Goal: Task Accomplishment & Management: Manage account settings

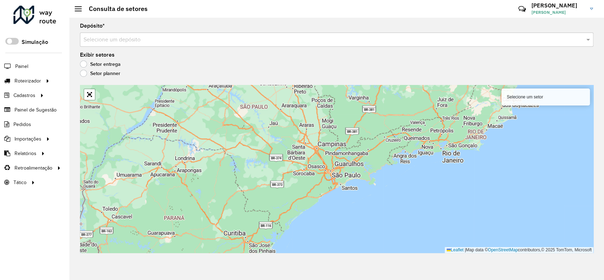
click at [230, 42] on input "text" at bounding box center [329, 40] width 492 height 8
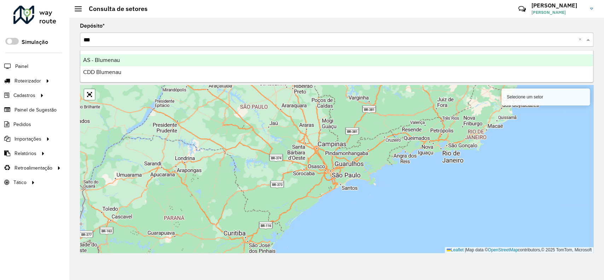
type input "****"
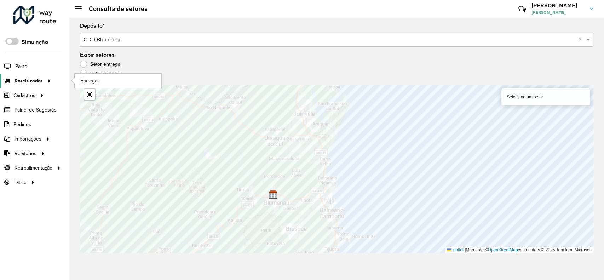
click at [11, 82] on icon at bounding box center [6, 81] width 13 height 6
click at [98, 80] on span "Entregas" at bounding box center [90, 80] width 20 height 7
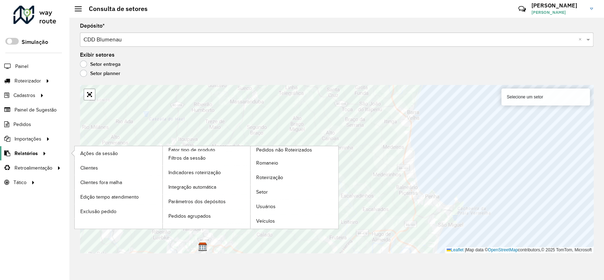
click at [33, 156] on span "Relatórios" at bounding box center [25, 153] width 23 height 7
click at [269, 192] on link "Setor" at bounding box center [294, 192] width 88 height 14
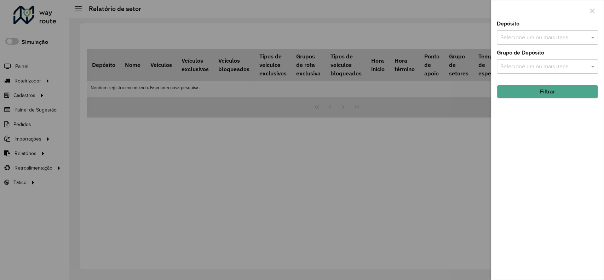
click at [531, 34] on input "text" at bounding box center [543, 38] width 91 height 8
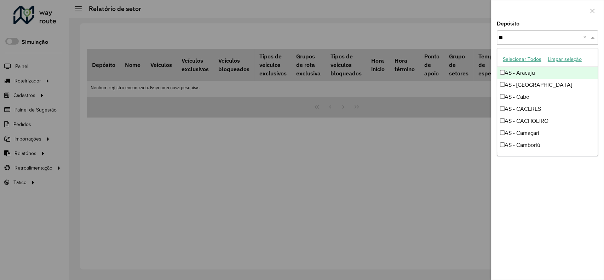
type input "***"
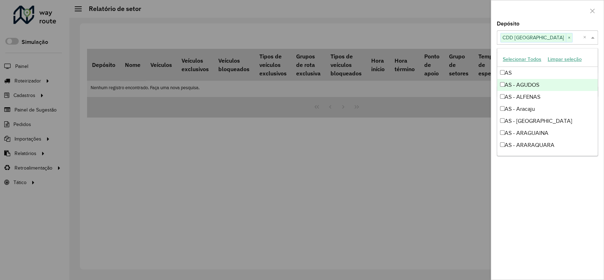
click at [532, 28] on div "Depósito Selecione um ou mais itens CDD Curitiba × ×" at bounding box center [546, 32] width 101 height 23
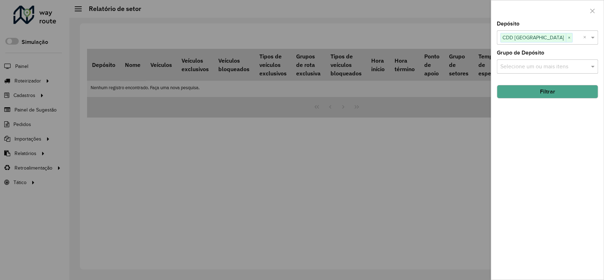
click at [525, 91] on button "Filtrar" at bounding box center [546, 91] width 101 height 13
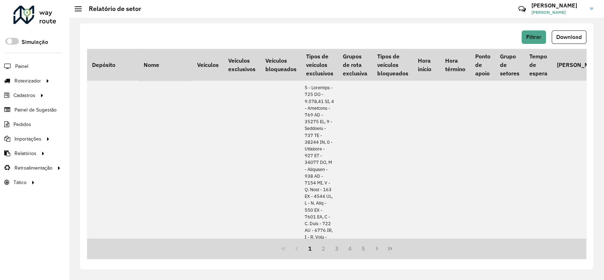
click at [570, 37] on span "Download" at bounding box center [568, 37] width 25 height 6
click at [538, 39] on span "Filtrar" at bounding box center [533, 37] width 15 height 6
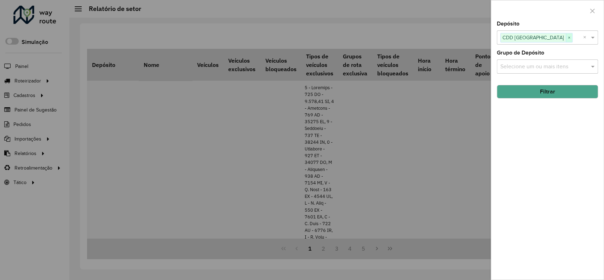
click at [565, 39] on span "×" at bounding box center [568, 38] width 6 height 8
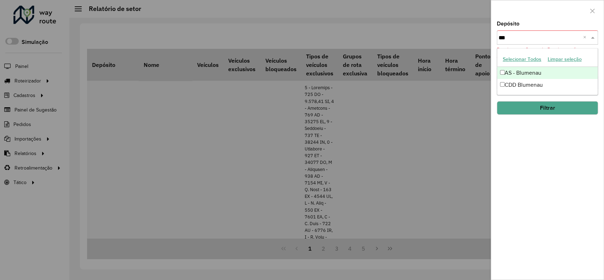
type input "****"
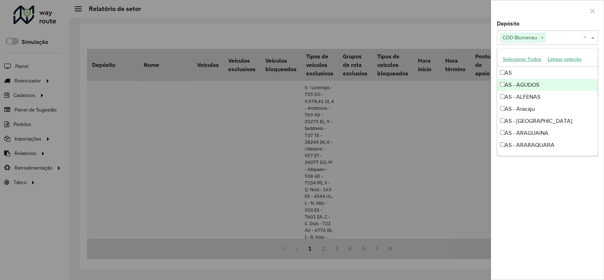
click at [525, 13] on div at bounding box center [547, 10] width 112 height 21
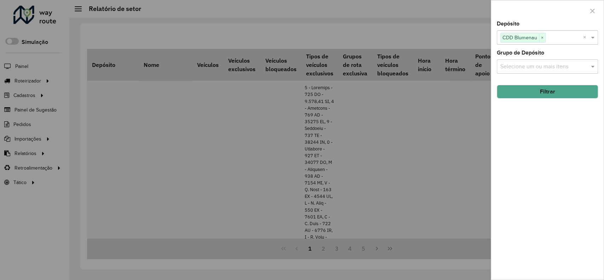
click at [520, 92] on button "Filtrar" at bounding box center [546, 91] width 101 height 13
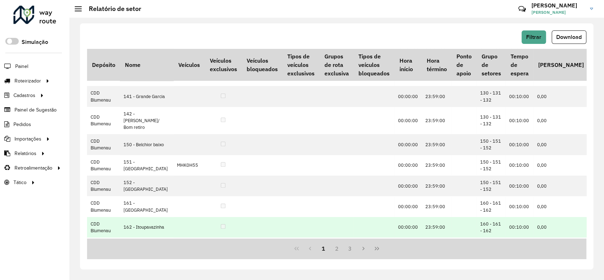
scroll to position [319, 0]
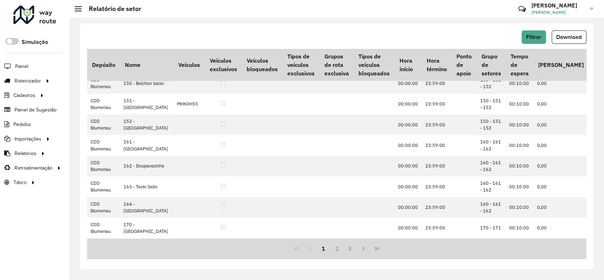
drag, startPoint x: 574, startPoint y: 38, endPoint x: 570, endPoint y: 39, distance: 4.7
click at [574, 38] on span "Download" at bounding box center [568, 37] width 25 height 6
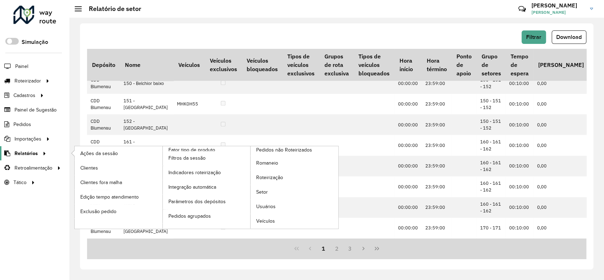
click at [34, 158] on link "Relatórios" at bounding box center [24, 153] width 48 height 14
click at [92, 167] on span "Clientes" at bounding box center [89, 167] width 19 height 7
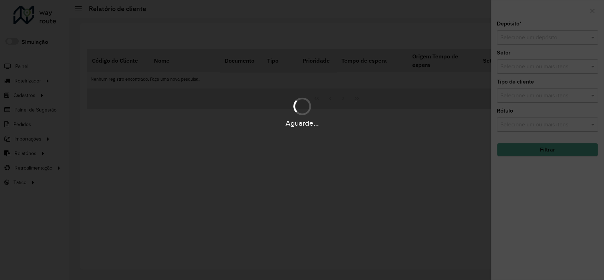
click at [534, 41] on div "Aguarde..." at bounding box center [302, 140] width 604 height 280
click at [530, 39] on input "text" at bounding box center [540, 38] width 80 height 8
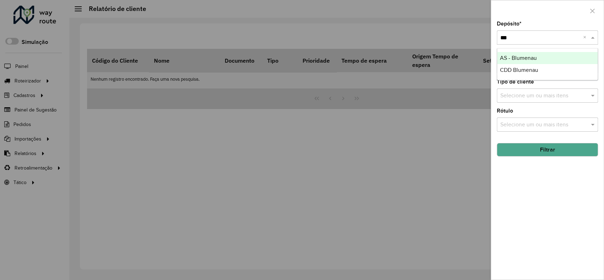
type input "****"
click at [560, 24] on div "Depósito * Selecione um depósito × CDD Blumenau ×" at bounding box center [546, 32] width 101 height 23
click at [559, 148] on button "Filtrar" at bounding box center [546, 149] width 101 height 13
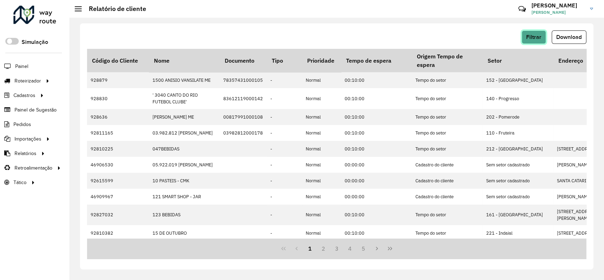
click at [535, 35] on span "Filtrar" at bounding box center [533, 37] width 15 height 6
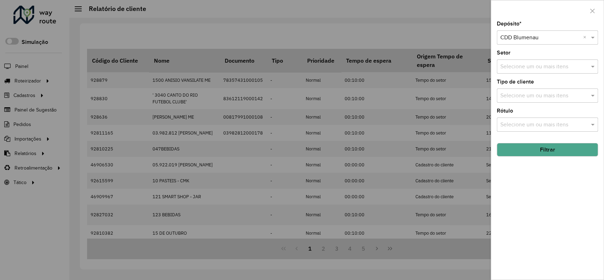
click at [570, 150] on button "Filtrar" at bounding box center [546, 149] width 101 height 13
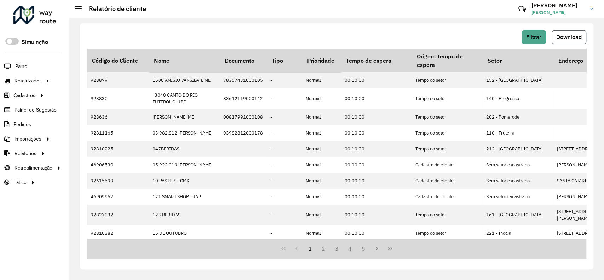
click at [564, 35] on span "Download" at bounding box center [568, 37] width 25 height 6
click at [540, 37] on span "Filtrar" at bounding box center [533, 37] width 15 height 6
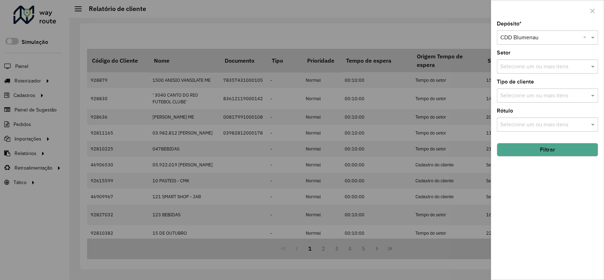
click at [524, 35] on input "text" at bounding box center [540, 38] width 80 height 8
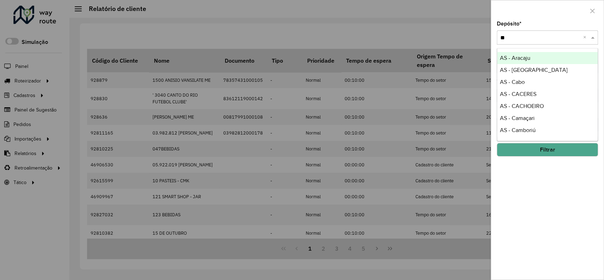
type input "***"
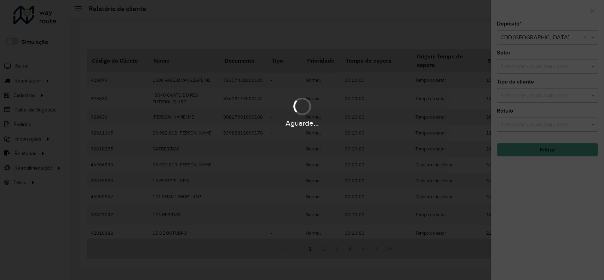
click at [546, 152] on div "Aguarde..." at bounding box center [302, 140] width 604 height 280
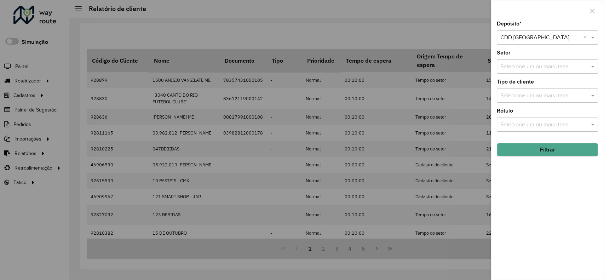
drag, startPoint x: 546, startPoint y: 152, endPoint x: 539, endPoint y: 152, distance: 6.7
click at [546, 152] on button "Filtrar" at bounding box center [546, 149] width 101 height 13
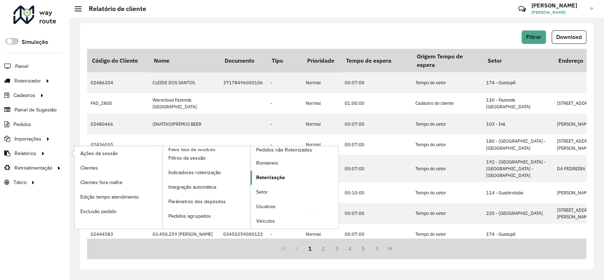
click at [277, 178] on span "Roteirização" at bounding box center [270, 177] width 29 height 7
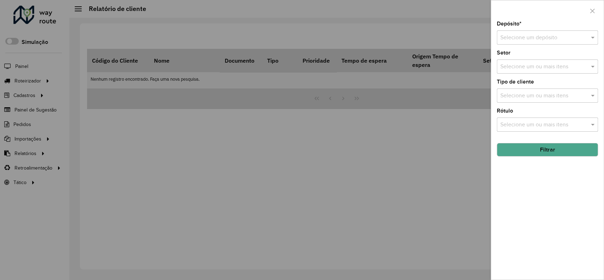
click at [553, 38] on input "text" at bounding box center [540, 38] width 80 height 8
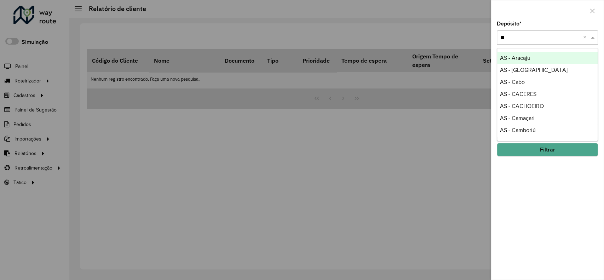
type input "***"
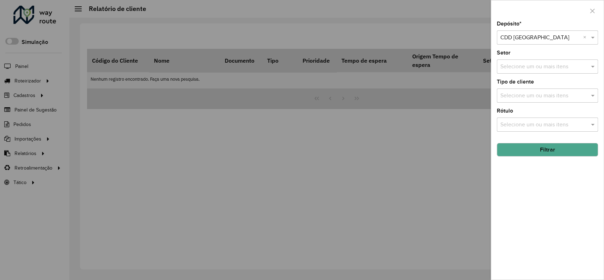
click at [544, 150] on button "Filtrar" at bounding box center [546, 149] width 101 height 13
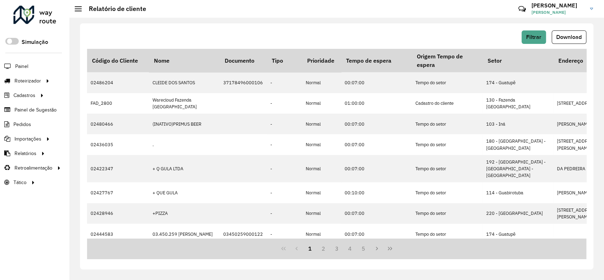
click at [562, 39] on span "Download" at bounding box center [568, 37] width 25 height 6
click at [17, 87] on link "Roteirizador" at bounding box center [26, 81] width 53 height 14
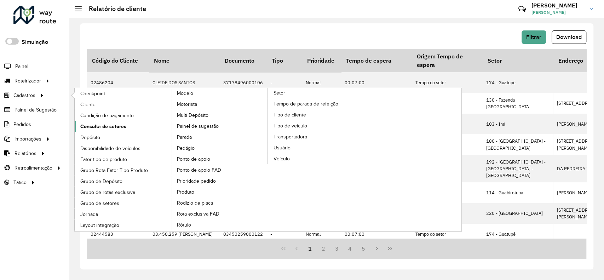
click at [100, 128] on span "Consulta de setores" at bounding box center [103, 126] width 46 height 7
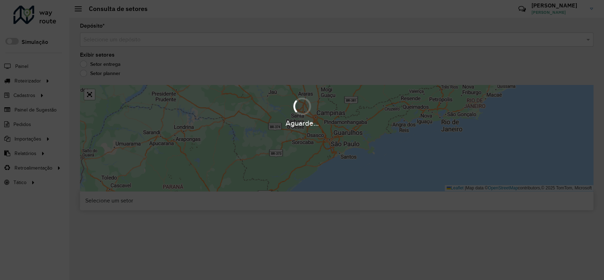
click at [110, 45] on div "Selecione um depósito" at bounding box center [336, 40] width 513 height 14
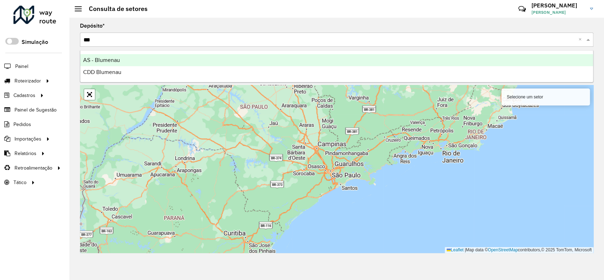
type input "****"
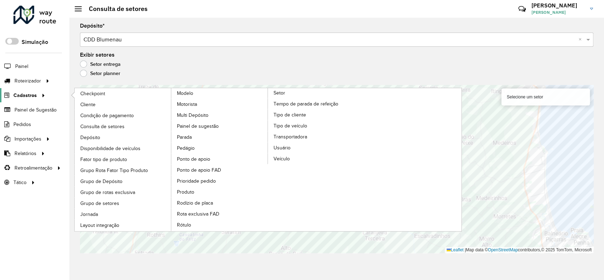
click at [45, 92] on div at bounding box center [42, 95] width 11 height 7
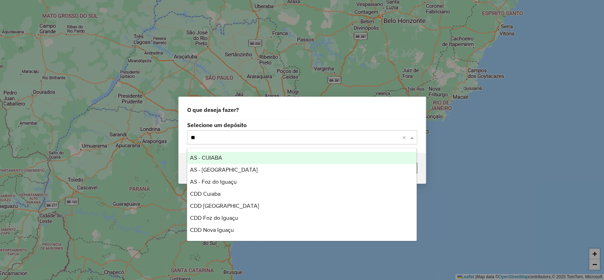
type input "*"
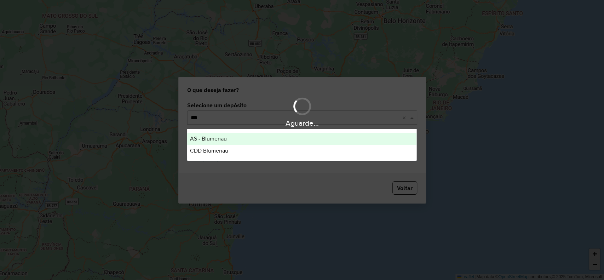
type input "****"
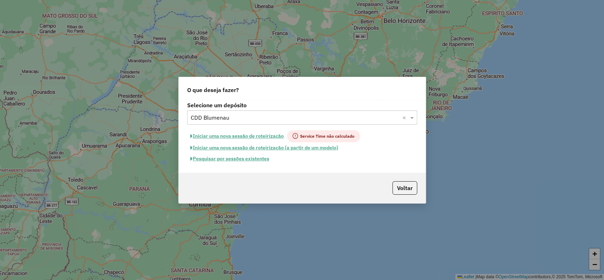
click at [265, 161] on button "Pesquisar por sessões existentes" at bounding box center [229, 158] width 85 height 11
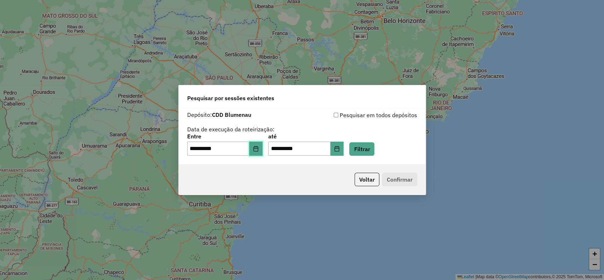
click at [256, 152] on button "Choose Date" at bounding box center [255, 148] width 13 height 14
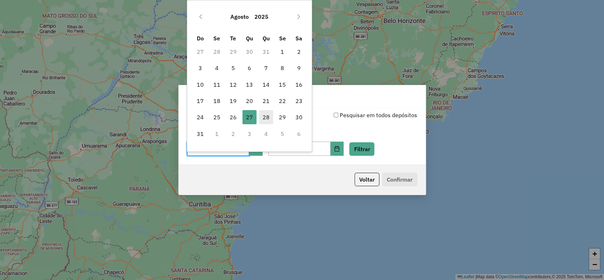
click at [267, 114] on span "28" at bounding box center [266, 117] width 14 height 14
type input "**********"
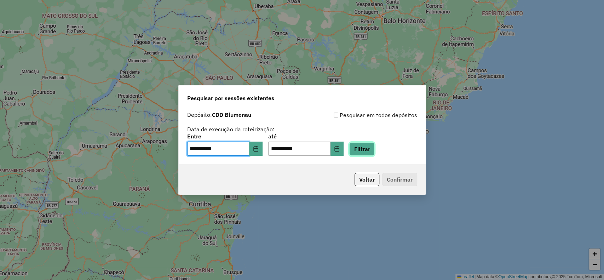
click at [366, 145] on button "Filtrar" at bounding box center [361, 148] width 25 height 13
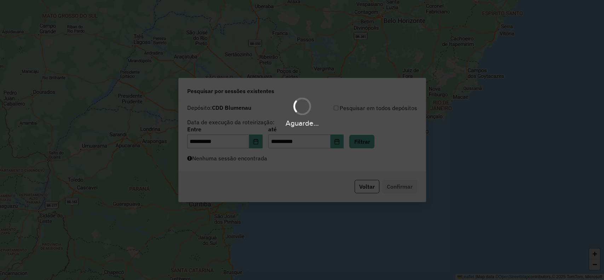
click at [263, 138] on div "Aguarde..." at bounding box center [302, 140] width 604 height 280
click at [260, 144] on div "Aguarde..." at bounding box center [302, 140] width 604 height 280
click at [259, 145] on div "Aguarde..." at bounding box center [302, 140] width 604 height 280
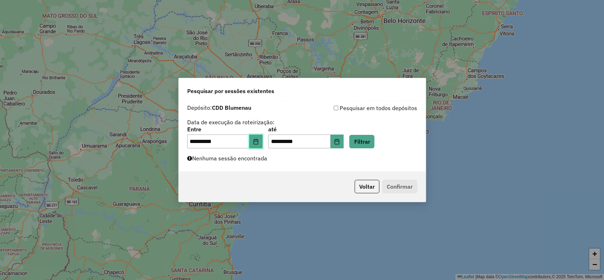
click at [259, 146] on button "Choose Date" at bounding box center [255, 141] width 13 height 14
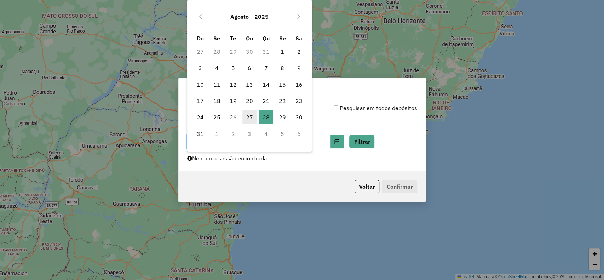
click at [250, 117] on span "27" at bounding box center [249, 117] width 14 height 14
type input "**********"
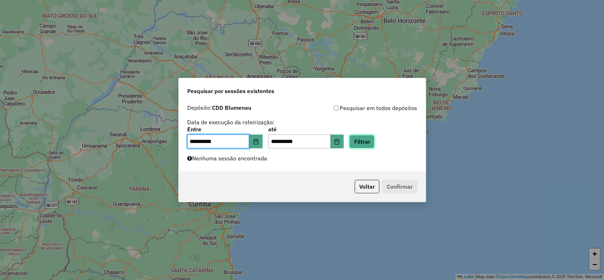
click at [366, 138] on button "Filtrar" at bounding box center [361, 141] width 25 height 13
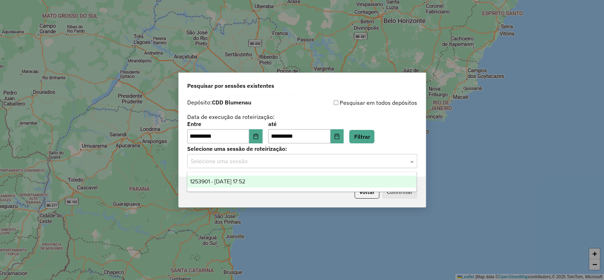
click at [260, 162] on input "text" at bounding box center [295, 161] width 209 height 8
click at [262, 181] on div "1253901 - 27/08/2025 17:52" at bounding box center [301, 181] width 229 height 12
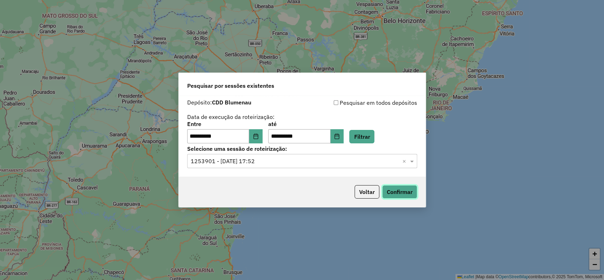
click at [398, 192] on button "Confirmar" at bounding box center [399, 191] width 35 height 13
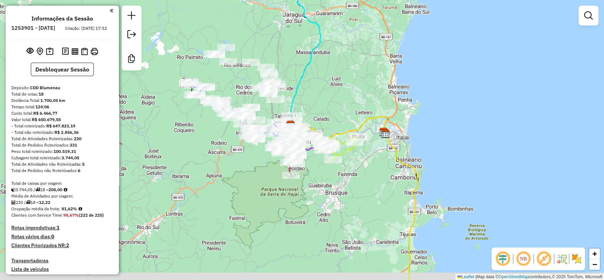
drag, startPoint x: 407, startPoint y: 195, endPoint x: 316, endPoint y: 69, distance: 155.4
click at [316, 69] on div "Janela de atendimento Grade de atendimento Capacidade Transportadoras Veículos …" at bounding box center [302, 140] width 604 height 280
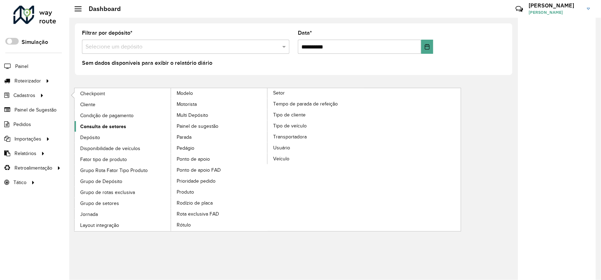
click at [121, 126] on span "Consulta de setores" at bounding box center [103, 126] width 46 height 7
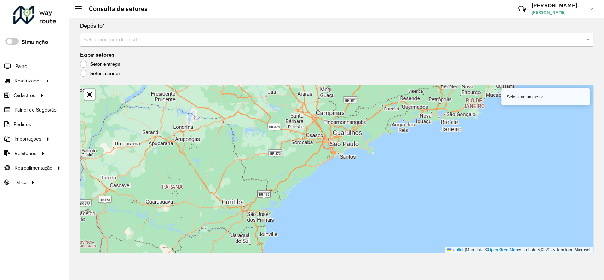
click at [242, 33] on div "Selecione um depósito" at bounding box center [336, 40] width 513 height 14
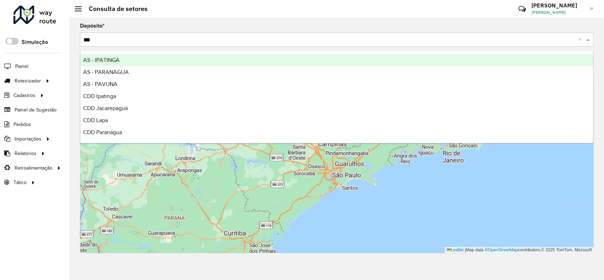
type input "****"
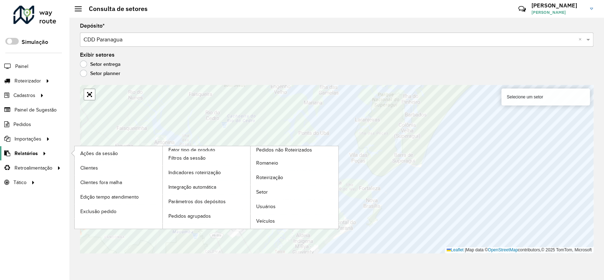
drag, startPoint x: 36, startPoint y: 148, endPoint x: 41, endPoint y: 148, distance: 5.3
click at [36, 148] on link "Relatórios" at bounding box center [24, 153] width 48 height 14
click at [301, 191] on link "Setor" at bounding box center [294, 192] width 88 height 14
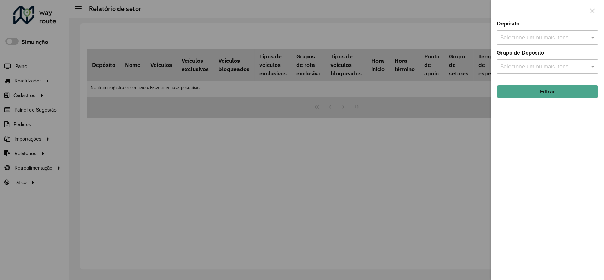
click at [517, 37] on input "text" at bounding box center [543, 38] width 91 height 8
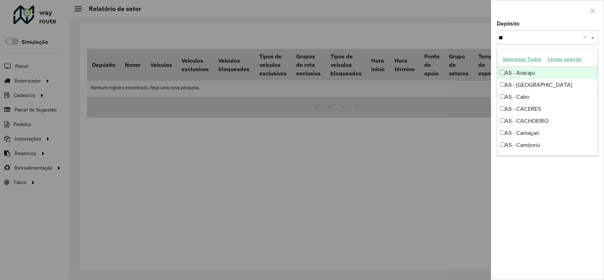
type input "***"
click at [565, 8] on div at bounding box center [547, 10] width 112 height 21
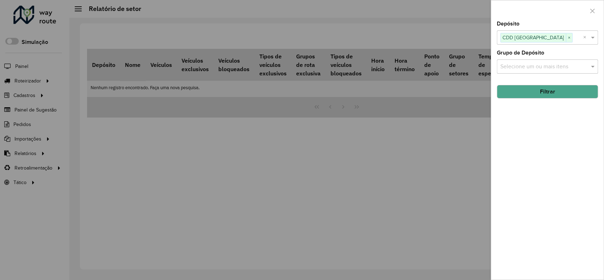
click at [565, 87] on button "Filtrar" at bounding box center [546, 91] width 101 height 13
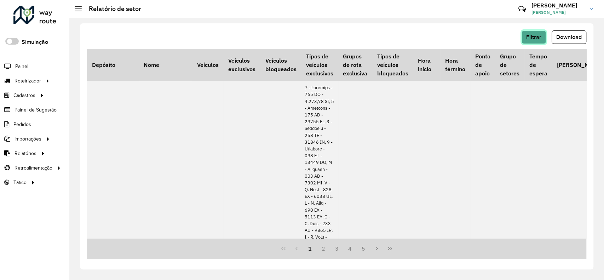
click at [522, 42] on button "Filtrar" at bounding box center [533, 36] width 24 height 13
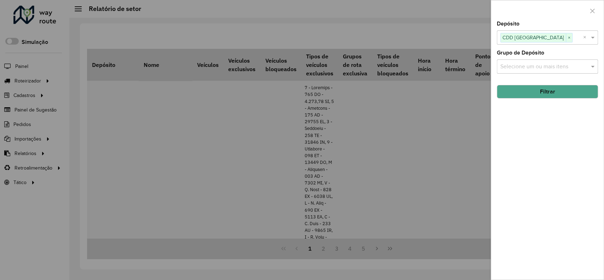
click at [459, 157] on div at bounding box center [302, 140] width 604 height 280
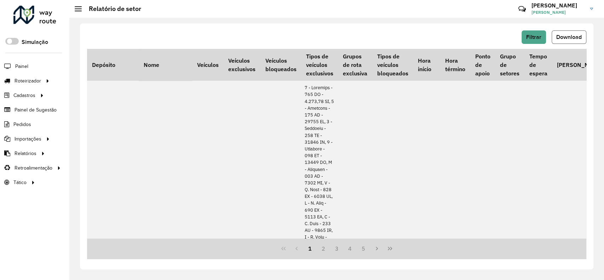
click at [574, 41] on button "Download" at bounding box center [568, 36] width 35 height 13
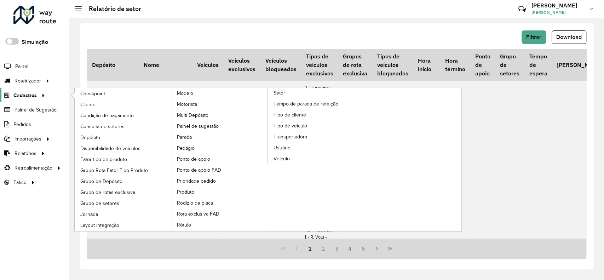
click at [42, 94] on icon at bounding box center [42, 94] width 6 height 11
click at [283, 96] on link "Setor" at bounding box center [267, 159] width 193 height 143
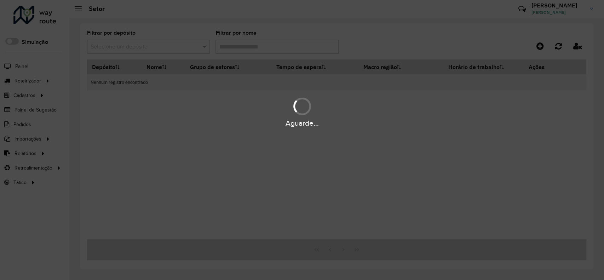
click at [128, 47] on div "Aguarde..." at bounding box center [302, 140] width 604 height 280
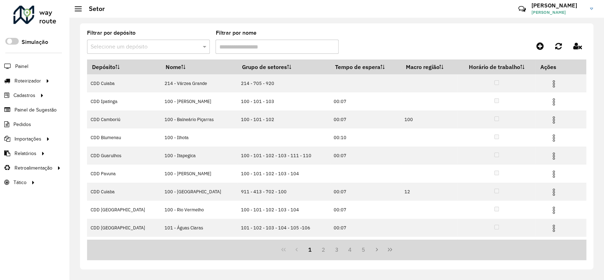
click at [135, 44] on input "text" at bounding box center [141, 47] width 101 height 8
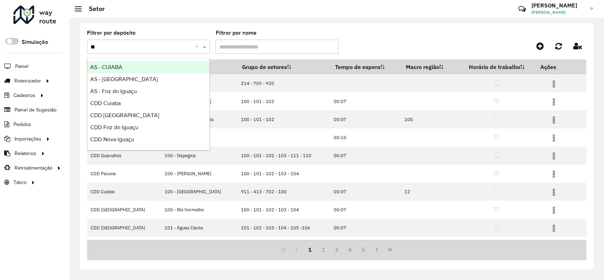
type input "***"
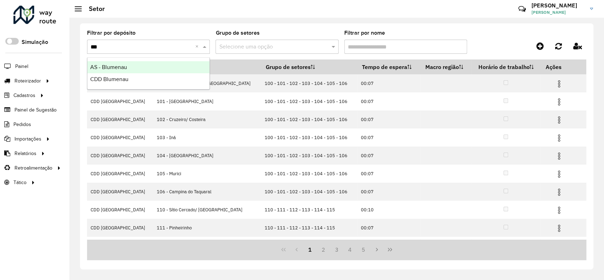
type input "****"
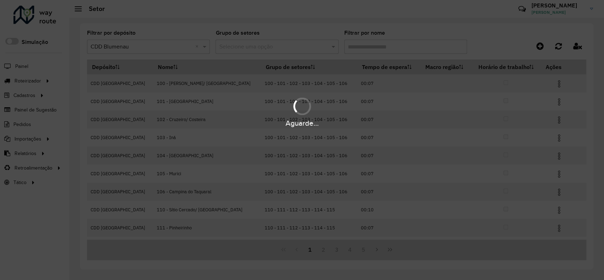
click at [378, 46] on div "Aguarde..." at bounding box center [302, 140] width 604 height 280
click at [379, 56] on div "Aguarde..." at bounding box center [302, 140] width 604 height 280
click at [377, 57] on hb-app "Aguarde... Pop-up bloqueado! Seu navegador bloqueou automáticamente a abertura …" at bounding box center [302, 140] width 604 height 280
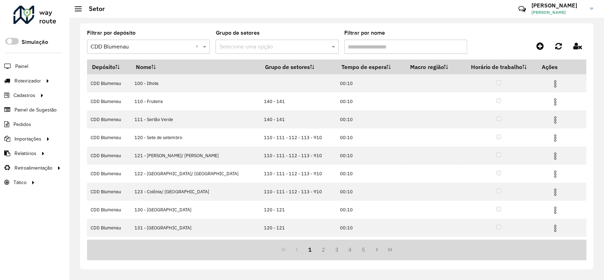
click at [373, 53] on input "Filtrar por nome" at bounding box center [405, 47] width 123 height 14
click at [371, 51] on input "Filtrar por nome" at bounding box center [405, 47] width 123 height 14
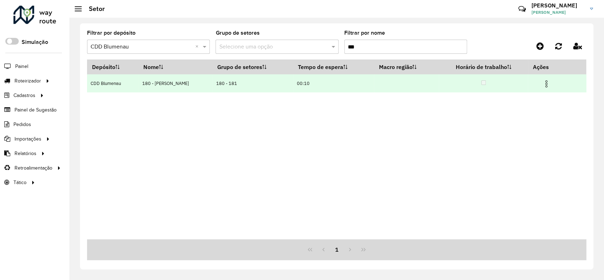
type input "***"
click at [544, 88] on img at bounding box center [546, 84] width 8 height 8
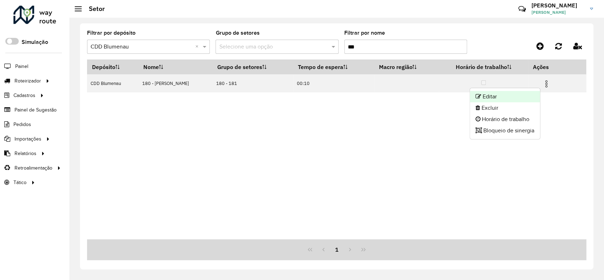
click at [520, 93] on li "Editar" at bounding box center [505, 96] width 70 height 11
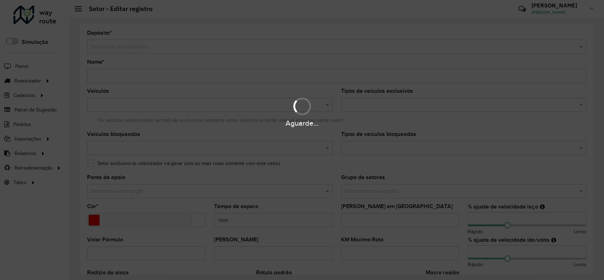
type input "**********"
type input "*******"
type input "*****"
type input "**"
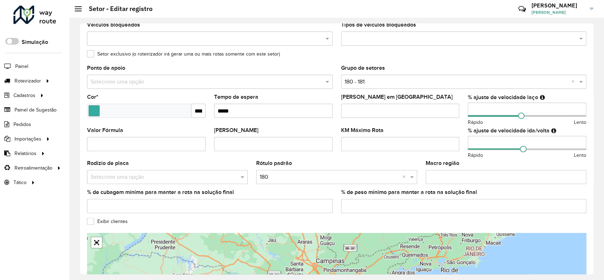
scroll to position [188, 0]
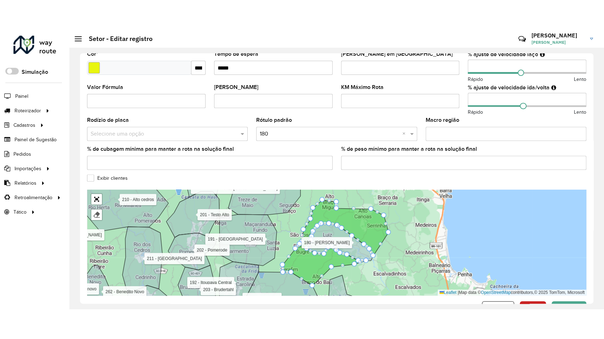
scroll to position [188, 0]
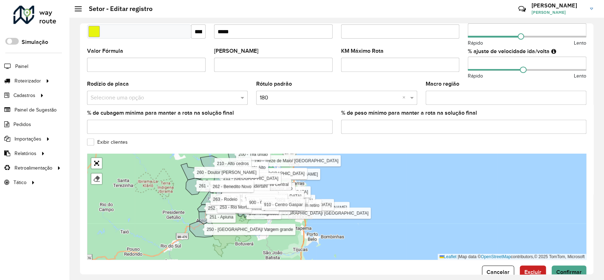
click at [100, 140] on label "Exibir clientes" at bounding box center [107, 141] width 41 height 7
drag, startPoint x: 94, startPoint y: 160, endPoint x: 94, endPoint y: 201, distance: 41.0
click at [94, 161] on link "Abrir mapa em tela cheia" at bounding box center [96, 163] width 11 height 11
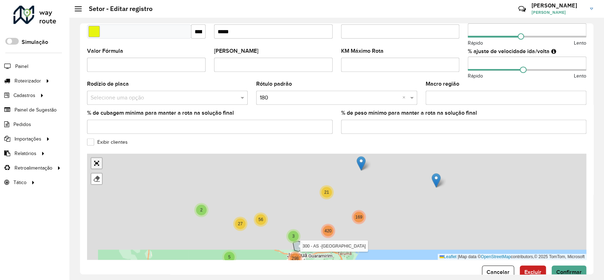
scroll to position [34, 0]
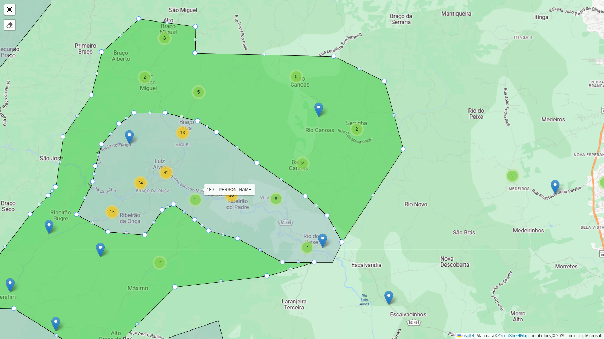
drag, startPoint x: 311, startPoint y: 125, endPoint x: 307, endPoint y: 156, distance: 30.7
click at [307, 156] on icon at bounding box center [191, 190] width 423 height 343
click at [7, 28] on div at bounding box center [9, 25] width 7 height 7
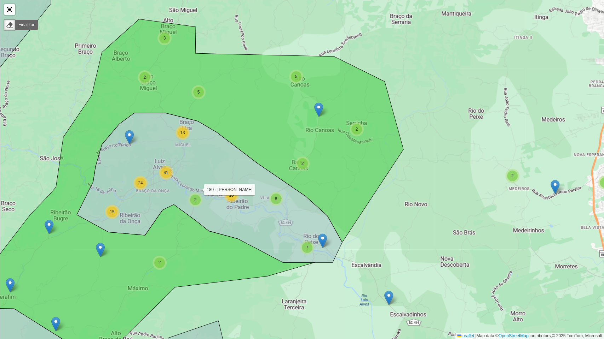
click at [234, 87] on icon at bounding box center [191, 190] width 423 height 343
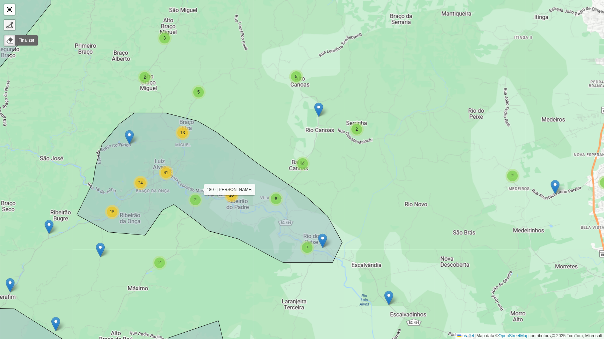
drag, startPoint x: 12, startPoint y: 24, endPoint x: 69, endPoint y: 23, distance: 56.9
click at [12, 24] on div at bounding box center [9, 25] width 7 height 7
click at [231, 139] on div "3 4 2 3 2 2 2 3 2 2 2 2 3 4 30 2 3 3 2 6 2 14 6 3 12 2 5 6 41 5 7 8 18 2 5 2 5 …" at bounding box center [302, 169] width 604 height 339
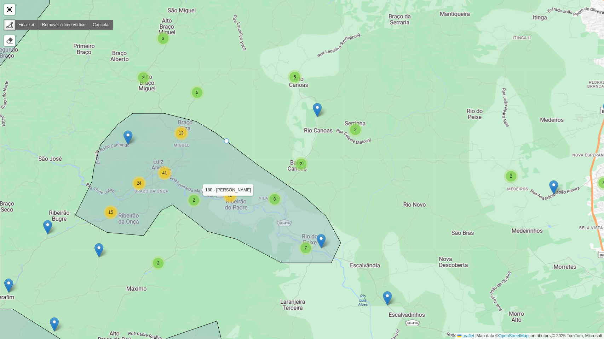
click at [231, 143] on div "3 4 2 3 2 2 2 3 2 2 2 2 3 4 30 2 3 3 2 6 2 14 6 3 12 2 5 6 41 5 7 8 18 2 5 2 5 …" at bounding box center [302, 169] width 604 height 339
click at [276, 50] on div "3 4 2 3 2 2 2 3 2 2 2 2 3 4 30 2 3 3 2 6 2 14 6 3 12 2 5 6 41 5 7 8 18 2 5 2 5 …" at bounding box center [302, 169] width 604 height 339
click at [336, 61] on div "3 4 2 3 2 2 2 3 2 2 2 2 3 4 30 2 3 3 2 6 2 14 6 3 12 2 5 6 41 5 7 8 18 2 5 2 5 …" at bounding box center [302, 169] width 604 height 339
click at [385, 94] on icon at bounding box center [360, 77] width 49 height 33
drag, startPoint x: 386, startPoint y: 179, endPoint x: 366, endPoint y: 214, distance: 40.5
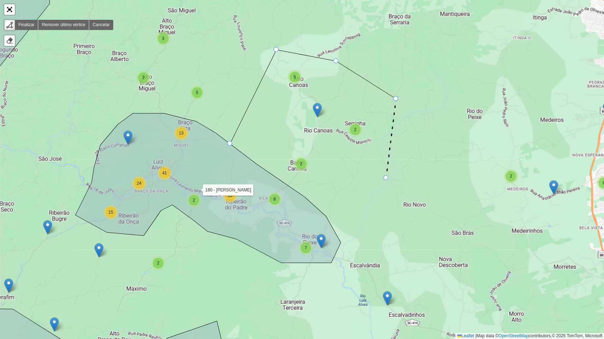
click at [385, 179] on div "3 4 2 3 2 2 2 3 2 2 2 2 3 4 30 2 3 3 2 6 2 14 6 3 12 2 5 6 41 5 7 8 18 2 5 2 5 …" at bounding box center [302, 169] width 604 height 339
click at [344, 243] on div "3 4 2 3 2 2 2 3 2 2 2 2 3 4 30 2 3 3 2 6 2 14 6 3 12 2 5 6 41 5 7 8 18 2 5 2 5 …" at bounding box center [302, 169] width 604 height 339
click at [218, 175] on icon at bounding box center [279, 208] width 123 height 70
drag, startPoint x: 230, startPoint y: 145, endPoint x: 205, endPoint y: 142, distance: 24.5
click at [230, 145] on div at bounding box center [229, 143] width 5 height 5
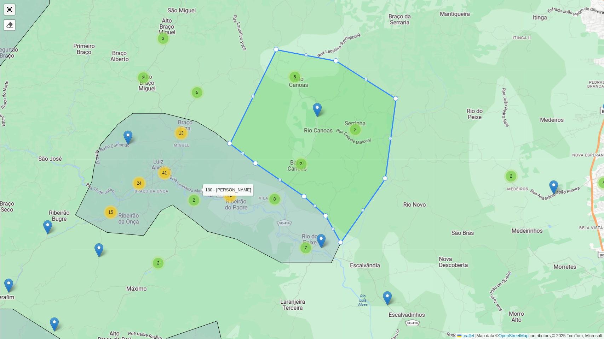
click at [8, 8] on link "Abrir mapa em tela cheia" at bounding box center [9, 9] width 11 height 11
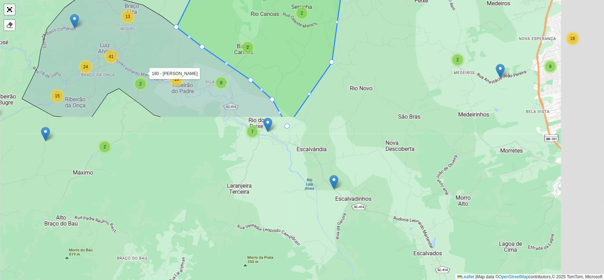
scroll to position [206, 0]
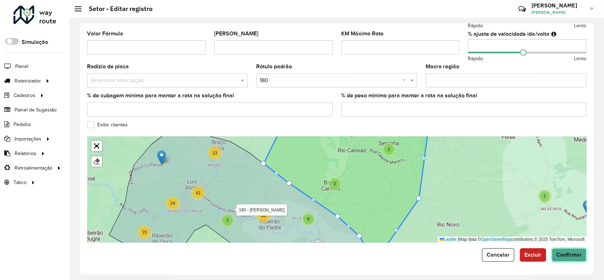
click at [566, 250] on button "Confirmar" at bounding box center [568, 254] width 35 height 13
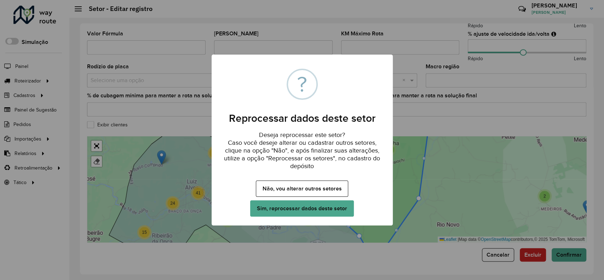
drag, startPoint x: 339, startPoint y: 210, endPoint x: 337, endPoint y: 206, distance: 4.6
click at [339, 210] on button "Sim, reprocessar dados deste setor" at bounding box center [301, 208] width 103 height 16
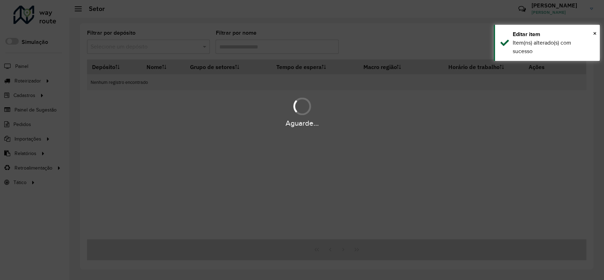
type input "***"
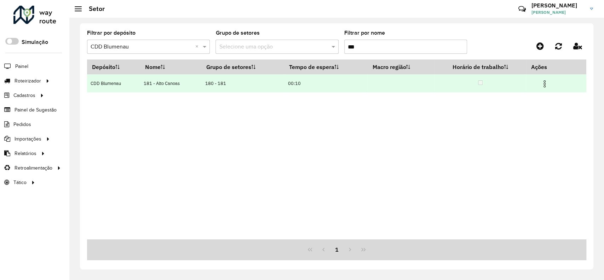
click at [551, 83] on td at bounding box center [547, 83] width 42 height 18
click at [547, 84] on img at bounding box center [544, 84] width 8 height 8
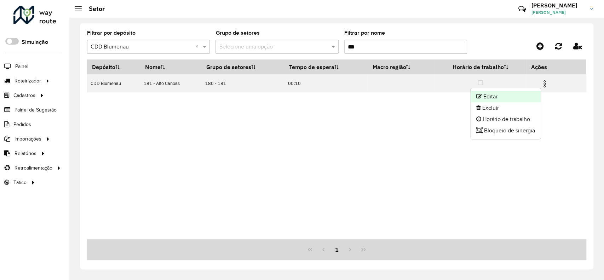
click at [517, 93] on li "Editar" at bounding box center [505, 96] width 70 height 11
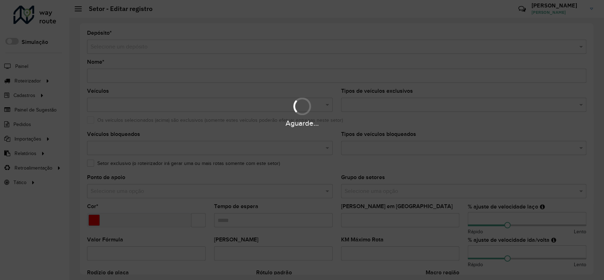
type input "**********"
type input "*******"
type input "*****"
type input "**"
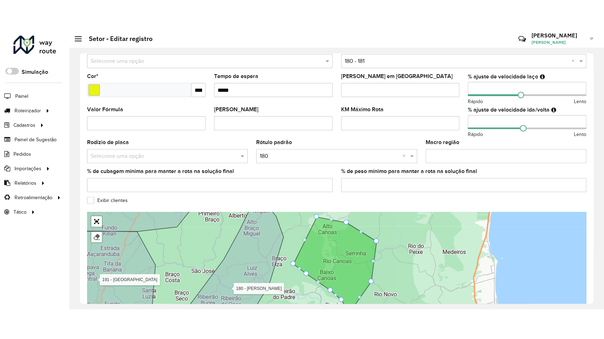
scroll to position [188, 0]
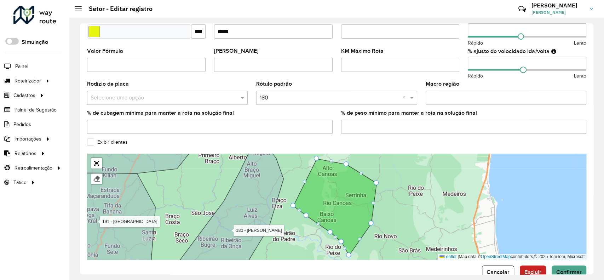
click at [125, 143] on label "Exibir clientes" at bounding box center [107, 141] width 41 height 7
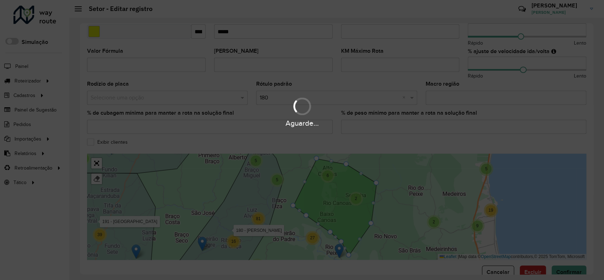
click at [97, 163] on div "Aguarde..." at bounding box center [302, 140] width 604 height 280
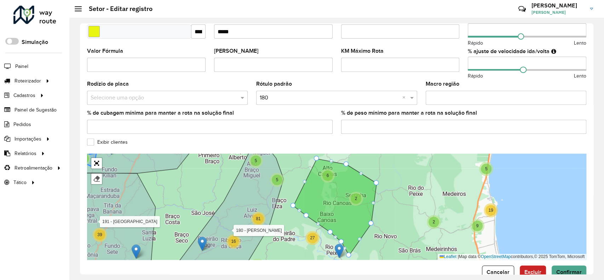
click at [89, 162] on div "4" at bounding box center [83, 158] width 14 height 14
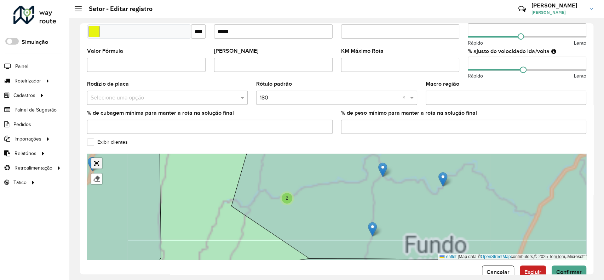
click at [96, 162] on link "Abrir mapa em tela cheia" at bounding box center [96, 163] width 11 height 11
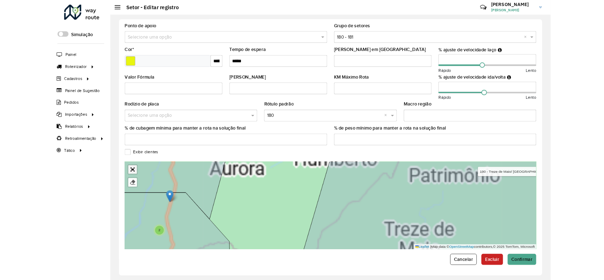
scroll to position [34, 0]
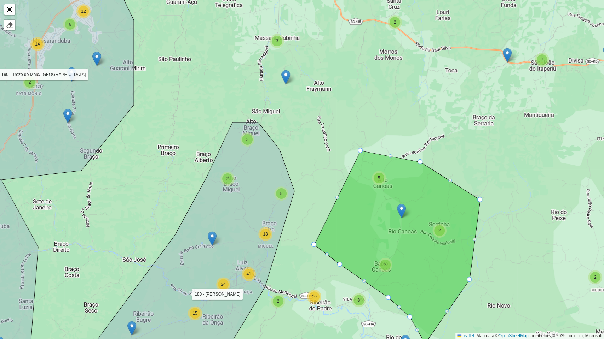
drag, startPoint x: 396, startPoint y: 209, endPoint x: 320, endPoint y: 161, distance: 90.1
click at [320, 161] on icon at bounding box center [397, 247] width 166 height 193
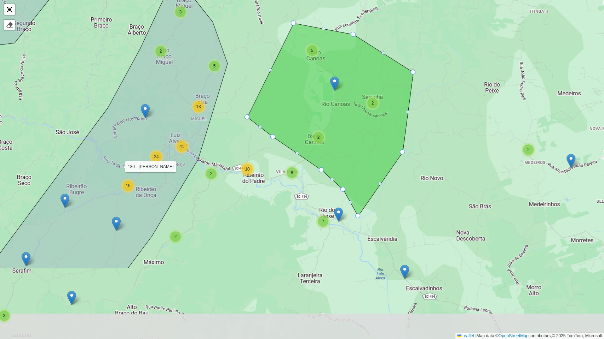
drag, startPoint x: 318, startPoint y: 212, endPoint x: 291, endPoint y: 108, distance: 107.3
click at [291, 108] on icon at bounding box center [330, 119] width 166 height 193
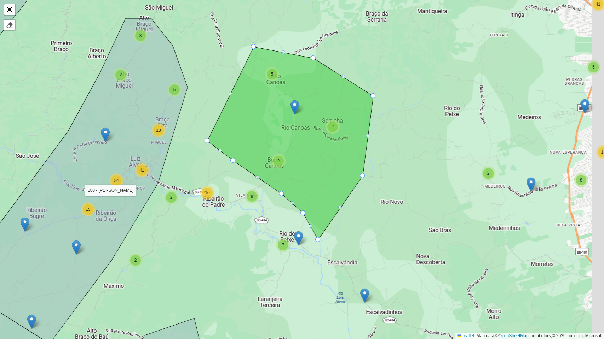
drag, startPoint x: 359, startPoint y: 218, endPoint x: 306, endPoint y: 240, distance: 57.8
click at [320, 242] on div "3 4 2 3 2 2 2 2 3 4 30 2 3 3 2 6 2 14 6 3 12 2 5 6 41 5 7 8 18 2 5 2 5 2 10 7 8…" at bounding box center [302, 169] width 604 height 339
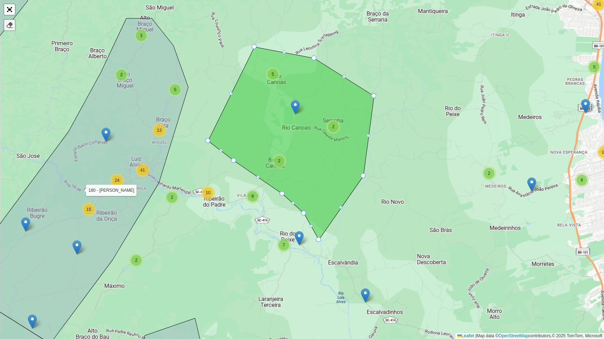
click at [10, 27] on div at bounding box center [9, 25] width 7 height 7
click at [262, 99] on icon at bounding box center [291, 143] width 166 height 193
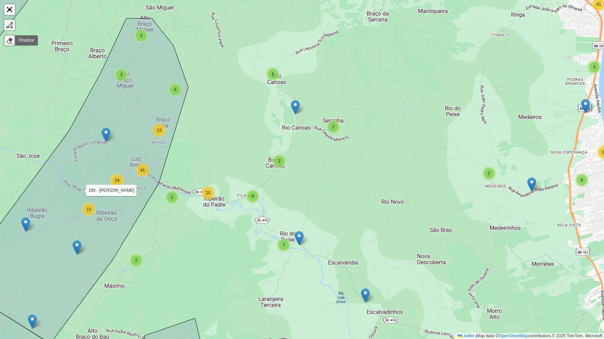
click at [8, 21] on link at bounding box center [9, 25] width 11 height 11
click at [190, 91] on div "3 2 3 2 2 2 2 3 4 30 2 3 3 2 6 2 14 6 3 12 2 5 6 41 5 7 8 18 2 5 2 5 2 10 7 8 1…" at bounding box center [302, 169] width 604 height 339
click at [270, 41] on div "3 2 3 2 2 2 2 3 4 30 2 3 3 2 6 2 14 6 3 12 2 5 6 41 5 7 8 18 2 5 2 5 2 10 7 8 1…" at bounding box center [302, 169] width 604 height 339
click at [378, 91] on div "3 2 3 2 2 2 2 3 4 30 2 3 3 2 6 2 14 6 3 12 2 5 6 41 5 7 8 18 2 5 2 5 2 10 7 8 1…" at bounding box center [302, 169] width 604 height 339
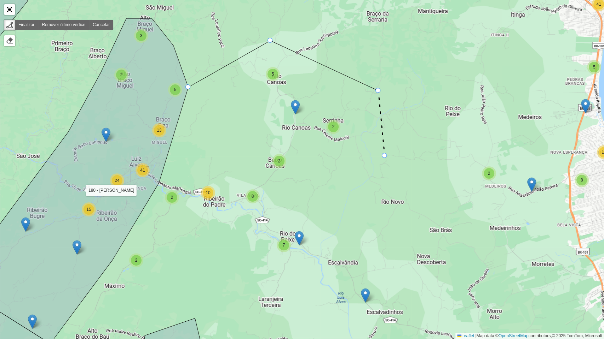
click at [378, 156] on icon at bounding box center [381, 123] width 6 height 65
click at [340, 243] on div "3 2 3 2 2 2 2 3 4 30 2 3 3 2 6 2 14 6 3 12 2 5 6 41 5 7 8 18 2 5 2 5 2 10 7 8 1…" at bounding box center [302, 169] width 604 height 339
drag, startPoint x: 271, startPoint y: 292, endPoint x: 263, endPoint y: 296, distance: 8.5
click at [270, 279] on div "3 2 3 2 2 2 2 3 4 30 2 3 3 2 6 2 14 6 3 12 2 5 6 41 5 7 8 18 2 5 2 5 2 10 7 8 1…" at bounding box center [302, 169] width 604 height 339
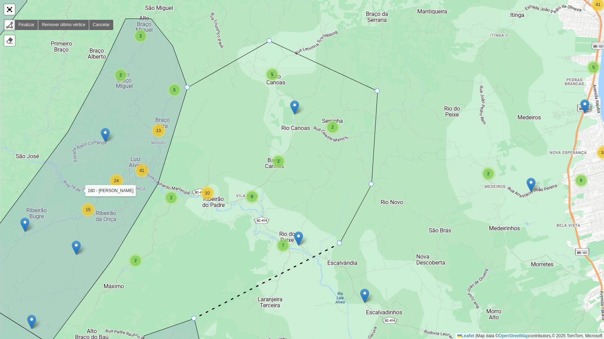
click at [196, 279] on div "3 2 3 2 2 2 2 3 4 30 2 3 3 2 6 2 14 6 3 12 2 5 6 41 5 7 8 18 2 5 2 5 2 10 7 8 1…" at bounding box center [302, 169] width 604 height 339
click at [84, 279] on icon at bounding box center [63, 182] width 248 height 326
click at [123, 214] on icon at bounding box center [63, 182] width 248 height 326
click at [187, 88] on div at bounding box center [187, 87] width 5 height 5
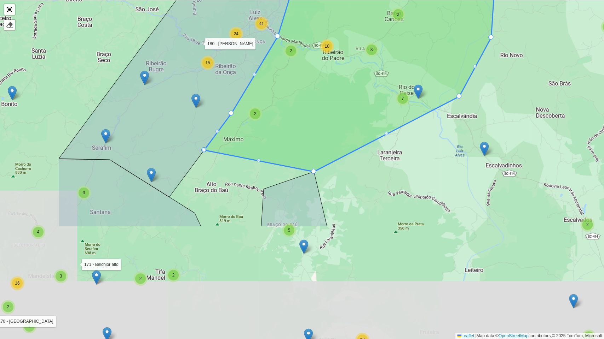
drag, startPoint x: 235, startPoint y: 211, endPoint x: 306, endPoint y: 111, distance: 122.7
click at [306, 111] on icon at bounding box center [350, 33] width 293 height 278
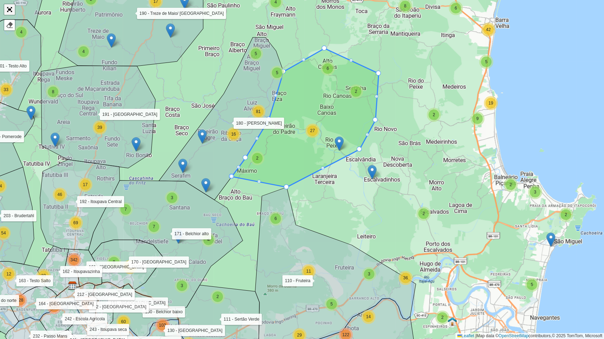
click at [5, 7] on link "Abrir mapa em tela cheia" at bounding box center [9, 9] width 11 height 11
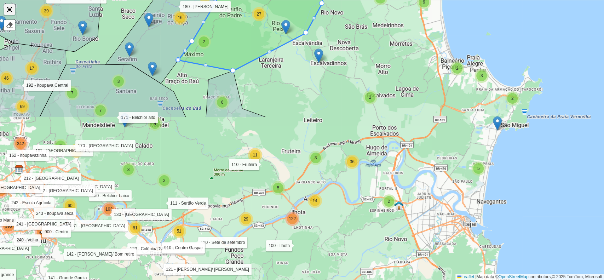
scroll to position [206, 0]
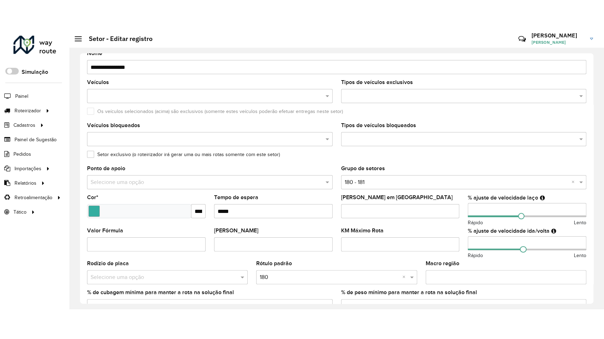
scroll to position [188, 0]
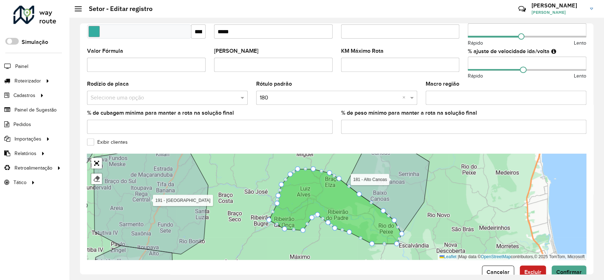
click at [107, 141] on label "Exibir clientes" at bounding box center [107, 141] width 41 height 7
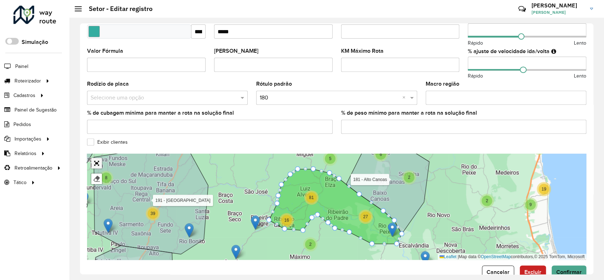
drag, startPoint x: 99, startPoint y: 163, endPoint x: 100, endPoint y: 204, distance: 41.0
click at [99, 163] on link "Abrir mapa em tela cheia" at bounding box center [96, 163] width 11 height 11
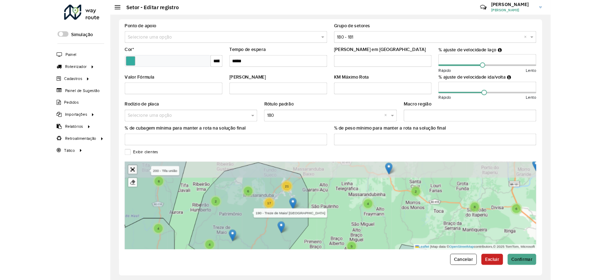
scroll to position [34, 0]
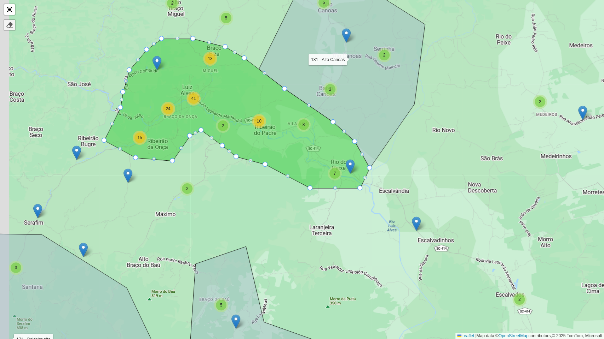
drag, startPoint x: 8, startPoint y: 29, endPoint x: 62, endPoint y: 42, distance: 55.4
click at [8, 29] on link at bounding box center [9, 25] width 11 height 11
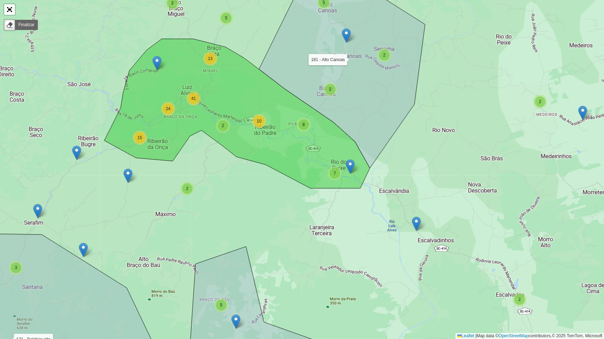
drag, startPoint x: 231, startPoint y: 90, endPoint x: 227, endPoint y: 92, distance: 4.4
click at [231, 90] on icon at bounding box center [236, 114] width 265 height 150
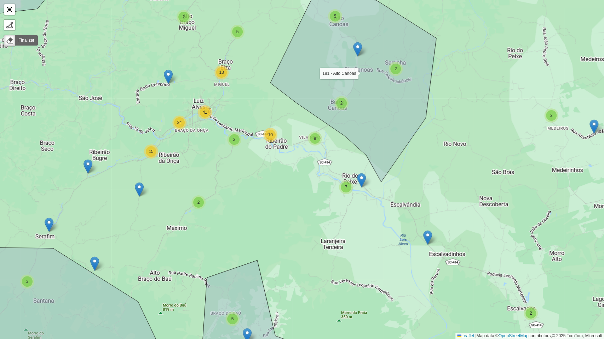
drag, startPoint x: 204, startPoint y: 144, endPoint x: 211, endPoint y: 155, distance: 13.2
click at [215, 158] on div "3 4 3 3 2 3 2 2 2 3 2 2 2 2 3 4 30 2 3 3 2 6 2 14 6 3 12 2 5 6 41 5 7 8 18 2 5 …" at bounding box center [302, 169] width 604 height 339
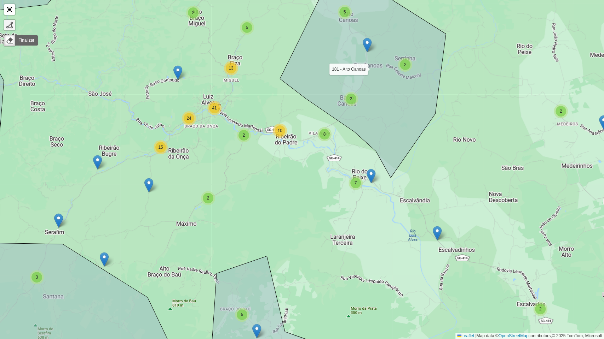
click at [13, 27] on link at bounding box center [9, 25] width 11 height 11
click at [301, 36] on icon at bounding box center [363, 81] width 166 height 193
click at [218, 6] on div "3 4 3 3 2 3 2 2 2 3 2 2 2 2 3 4 30 2 3 3 2 6 2 14 6 3 12 2 5 6 41 5 7 8 18 2 5 …" at bounding box center [302, 169] width 604 height 339
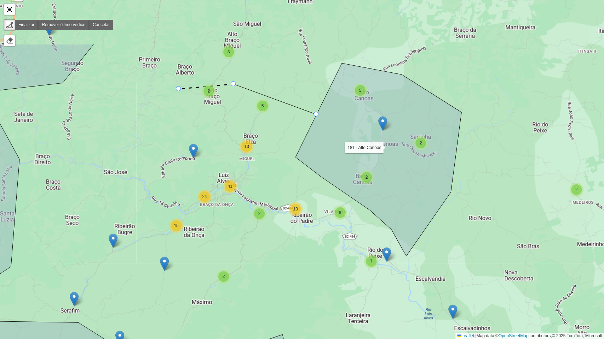
drag, startPoint x: 163, startPoint y: 10, endPoint x: 179, endPoint y: 89, distance: 80.0
click at [179, 89] on div "3 4 3 3 2 3 2 2 2 3 2 2 2 2 3 4 30 2 3 3 2 6 2 14 6 3 12 2 5 6 41 5 7 8 18 2 5 …" at bounding box center [302, 169] width 604 height 339
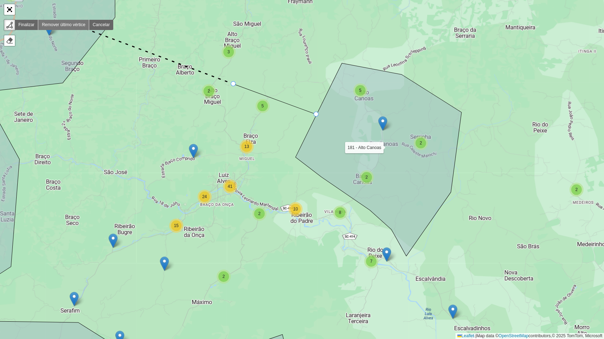
click at [77, 25] on link "Remover último vértice" at bounding box center [63, 25] width 51 height 10
click at [108, 29] on link "Cancelar" at bounding box center [101, 25] width 24 height 10
click at [13, 22] on link at bounding box center [9, 25] width 11 height 11
click at [334, 76] on div "3 4 3 3 2 3 2 2 3 2 2 2 2 3 4 30 2 3 3 2 6 2 14 6 3 12 2 5 6 41 5 7 8 18 2 5 2 …" at bounding box center [302, 169] width 604 height 339
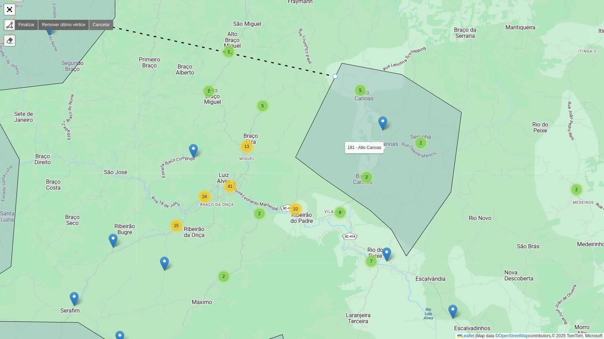
drag, startPoint x: 105, startPoint y: 24, endPoint x: 13, endPoint y: 35, distance: 92.6
click at [105, 24] on link "Cancelar" at bounding box center [101, 25] width 24 height 10
click at [10, 26] on div at bounding box center [9, 25] width 7 height 7
click at [299, 155] on icon at bounding box center [378, 159] width 166 height 193
click at [228, 123] on div "3 4 3 3 2 3 2 2 3 2 2 2 2 3 4 30 2 3 3 2 6 2 14 6 3 12 2 5 6 41 5 7 8 18 2 5 2 …" at bounding box center [302, 169] width 604 height 339
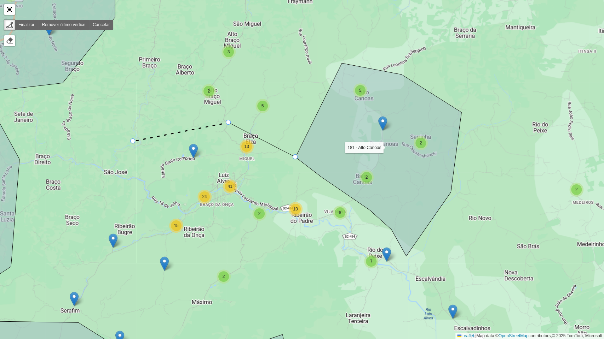
click at [133, 141] on div "3 4 3 3 2 3 2 2 3 2 2 2 2 3 4 30 2 3 3 2 6 2 14 6 3 12 2 5 6 41 5 7 8 18 2 5 2 …" at bounding box center [302, 169] width 604 height 339
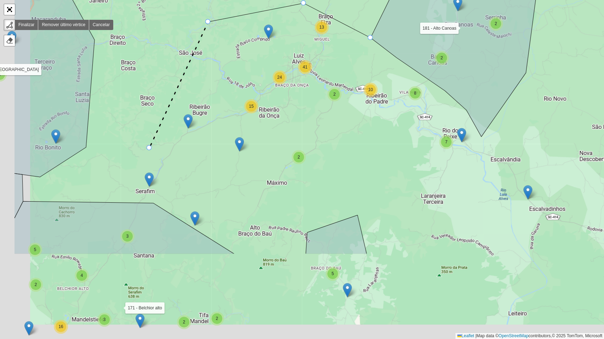
drag, startPoint x: 74, startPoint y: 268, endPoint x: 149, endPoint y: 148, distance: 141.1
click at [149, 148] on div "3 4 3 3 2 3 2 2 3 2 2 2 2 3 4 30 2 3 3 2 6 2 14 6 3 12 2 5 6 41 5 7 8 18 2 5 2 …" at bounding box center [302, 169] width 604 height 339
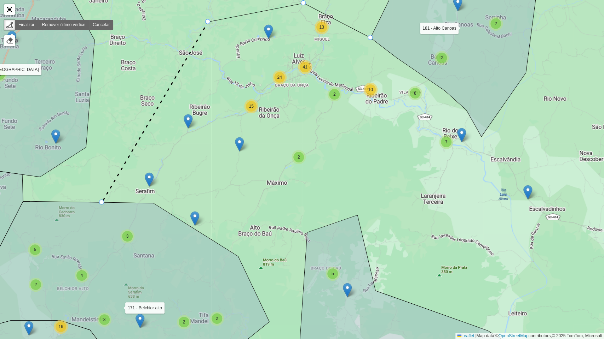
click at [102, 203] on icon at bounding box center [115, 288] width 308 height 172
click at [184, 262] on icon at bounding box center [115, 288] width 308 height 172
click at [238, 256] on div "3 4 3 3 2 3 2 2 3 2 2 2 2 3 4 30 2 3 3 2 6 2 14 6 3 12 2 5 6 41 5 7 8 18 2 5 2 …" at bounding box center [302, 169] width 604 height 339
click at [315, 181] on icon at bounding box center [276, 219] width 77 height 76
click at [343, 109] on icon at bounding box center [329, 145] width 29 height 72
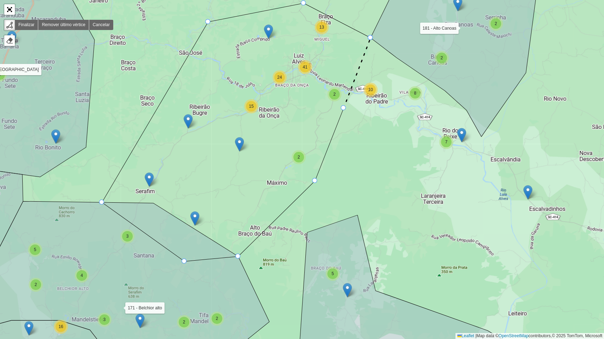
click at [369, 41] on icon at bounding box center [356, 73] width 27 height 70
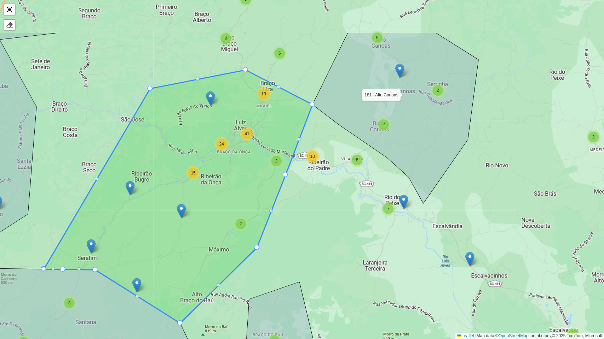
drag, startPoint x: 276, startPoint y: 252, endPoint x: 234, endPoint y: 294, distance: 59.0
click at [243, 279] on div "3 4 3 3 2 3 2 2 3 2 2 2 2 3 4 30 2 3 3 2 6 2 14 6 3 12 2 5 6 41 5 7 8 18 2 5 2 …" at bounding box center [302, 169] width 604 height 339
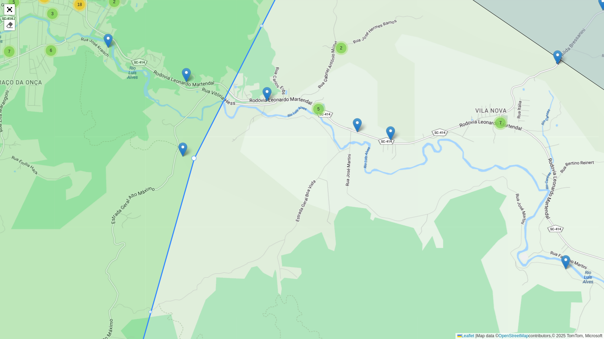
drag, startPoint x: 221, startPoint y: 176, endPoint x: 193, endPoint y: 159, distance: 32.3
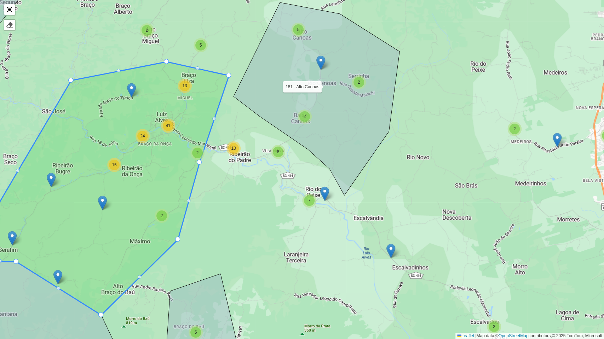
drag, startPoint x: 235, startPoint y: 96, endPoint x: 230, endPoint y: 76, distance: 21.0
click at [118, 71] on div at bounding box center [119, 71] width 4 height 4
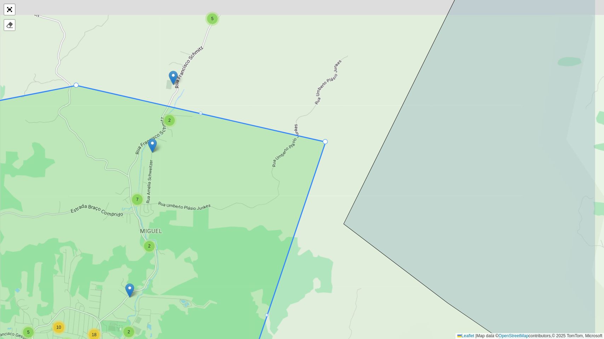
drag, startPoint x: 391, startPoint y: 118, endPoint x: 346, endPoint y: 109, distance: 45.8
click at [346, 109] on div "5 2 5 5 2 2 4 7 2 3 7 2 7 2 6 5 6 7 3 6 2 10 18 100 - Ilhota 110 - Fruteira 111…" at bounding box center [302, 169] width 604 height 339
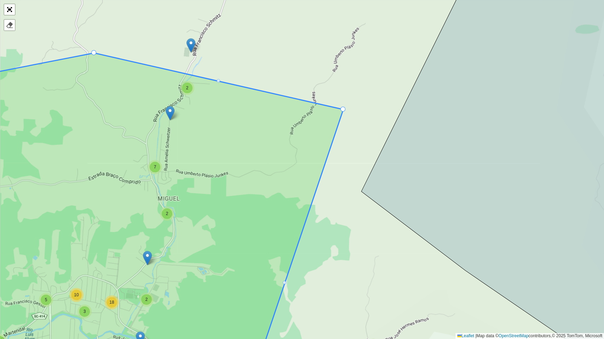
click at [342, 112] on icon at bounding box center [140, 213] width 404 height 321
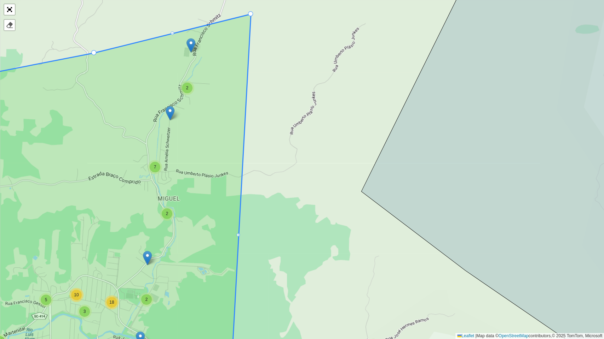
drag, startPoint x: 344, startPoint y: 109, endPoint x: 251, endPoint y: 14, distance: 132.8
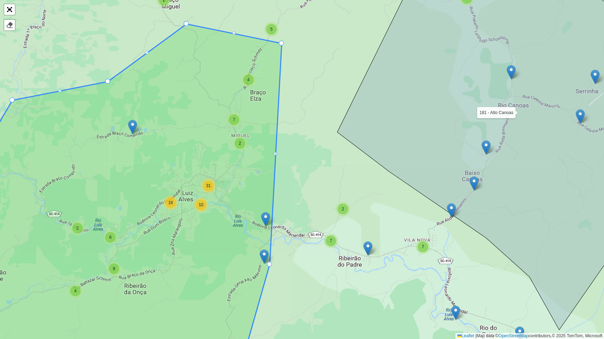
drag, startPoint x: 202, startPoint y: 60, endPoint x: 182, endPoint y: 19, distance: 45.7
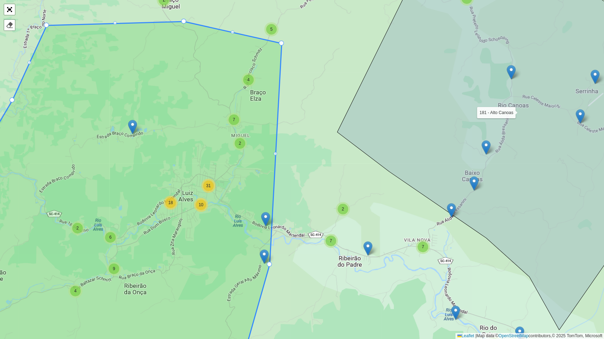
drag, startPoint x: 107, startPoint y: 81, endPoint x: 46, endPoint y: 25, distance: 83.1
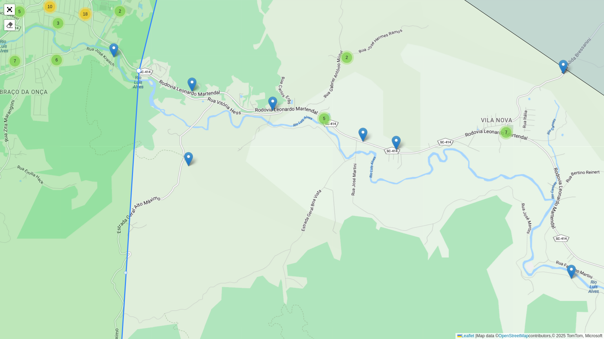
drag, startPoint x: 199, startPoint y: 168, endPoint x: 139, endPoint y: 71, distance: 114.7
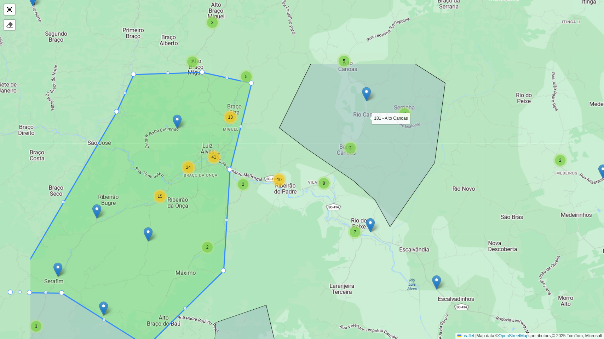
drag, startPoint x: 133, startPoint y: 176, endPoint x: 220, endPoint y: 276, distance: 131.8
click at [223, 275] on div "3 2 3 2 2 2 3 2 2 2 2 3 4 30 2 3 3 2 6 2 14 6 3 12 2 5 6 41 5 7 8 18 2 5 2 5 2 …" at bounding box center [302, 169] width 604 height 339
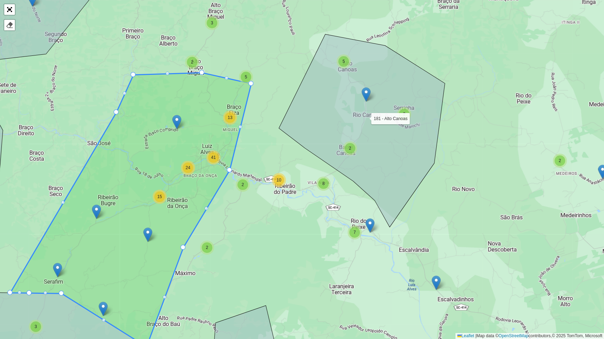
drag, startPoint x: 224, startPoint y: 273, endPoint x: 184, endPoint y: 249, distance: 46.6
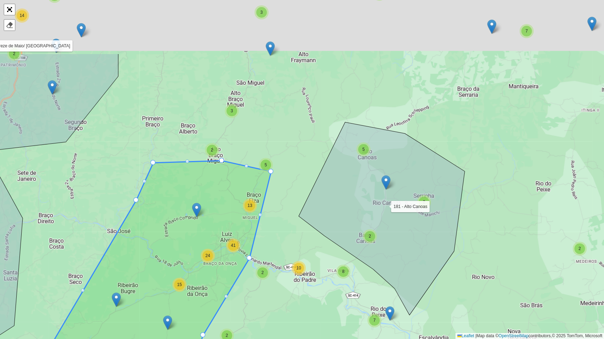
drag, startPoint x: 227, startPoint y: 302, endPoint x: 229, endPoint y: 310, distance: 8.7
click at [229, 279] on div "3 2 3 2 2 2 3 2 2 2 2 3 4 30 2 3 3 2 6 2 14 6 3 12 2 5 6 41 5 7 8 18 2 5 2 5 2 …" at bounding box center [302, 169] width 604 height 339
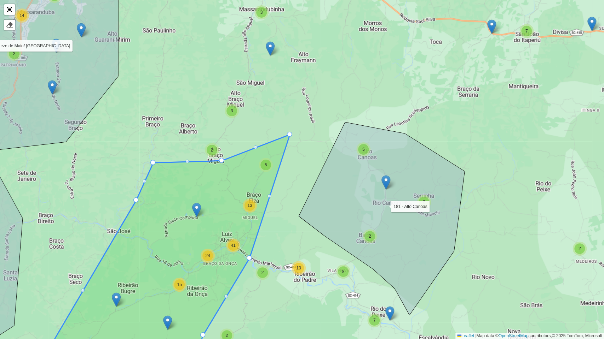
drag, startPoint x: 272, startPoint y: 170, endPoint x: 291, endPoint y: 134, distance: 41.3
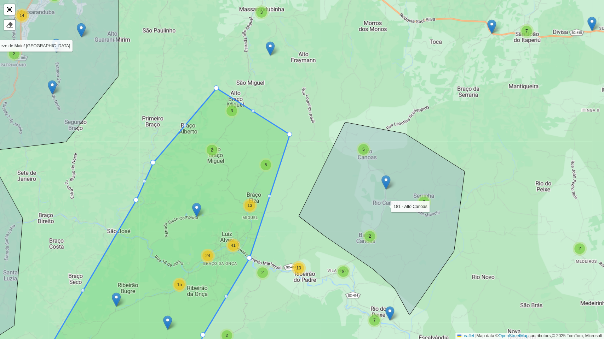
drag, startPoint x: 226, startPoint y: 132, endPoint x: 216, endPoint y: 86, distance: 46.7
drag, startPoint x: 153, startPoint y: 162, endPoint x: 151, endPoint y: 141, distance: 20.6
click at [252, 111] on div at bounding box center [253, 111] width 4 height 4
click at [255, 111] on div "3 2 3 2 2 2 2 3 4 30 2 3 3 2 6 2 14 6 3 12 2 5 6 41 5 7 8 18 2 5 2 5 2 10 7 8 1…" at bounding box center [302, 169] width 604 height 339
click at [254, 109] on div "3 2 3 2 2 2 2 3 4 30 2 3 3 2 6 2 14 6 3 12 2 5 6 41 5 7 8 18 2 5 2 5 2 10 7 8 1…" at bounding box center [302, 169] width 604 height 339
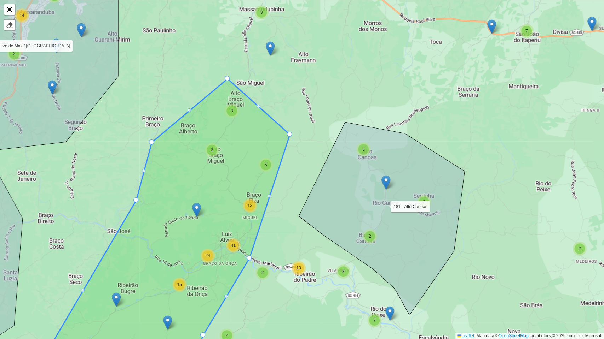
drag, startPoint x: 217, startPoint y: 89, endPoint x: 228, endPoint y: 79, distance: 14.5
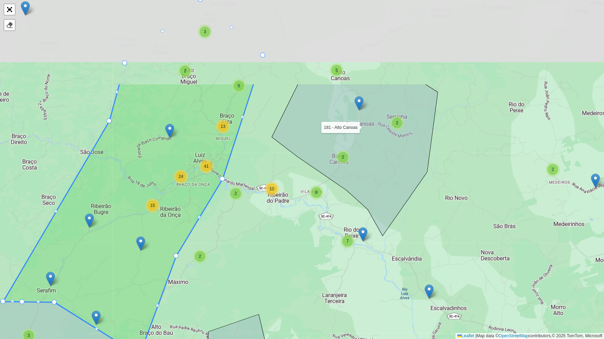
drag, startPoint x: 232, startPoint y: 183, endPoint x: 206, endPoint y: 291, distance: 110.1
click at [206, 279] on div "3 4 3 3 2 3 2 2 2 3 2 2 2 2 3 4 30 2 3 3 2 6 2 14 6 3 12 2 5 6 41 5 7 8 18 2 5 …" at bounding box center [302, 169] width 604 height 339
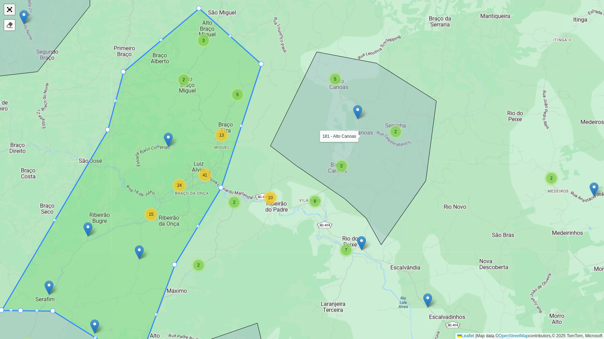
click at [8, 4] on link "Abrir mapa em tela cheia" at bounding box center [9, 9] width 11 height 11
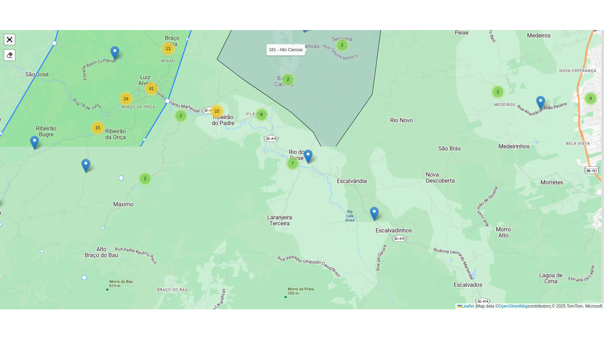
scroll to position [176, 0]
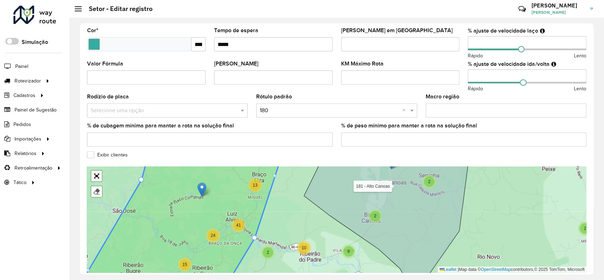
click at [98, 177] on link "Abrir mapa em tela cheia" at bounding box center [96, 175] width 11 height 11
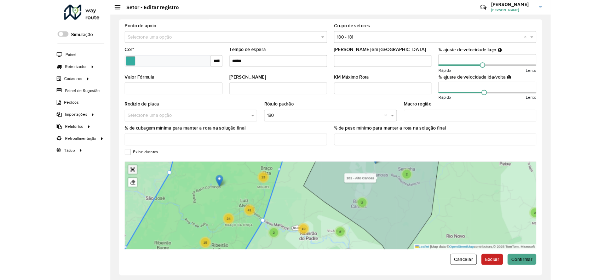
scroll to position [34, 0]
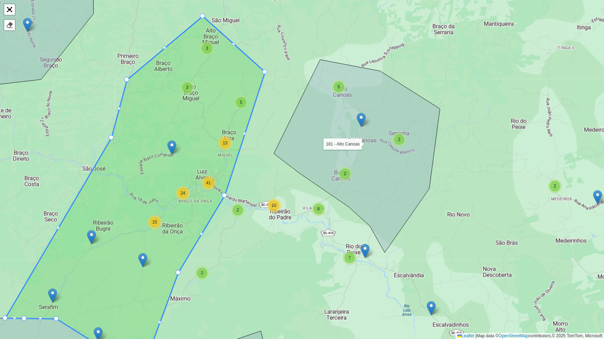
drag, startPoint x: 211, startPoint y: 62, endPoint x: 216, endPoint y: 181, distance: 118.5
click at [217, 184] on icon at bounding box center [135, 194] width 260 height 356
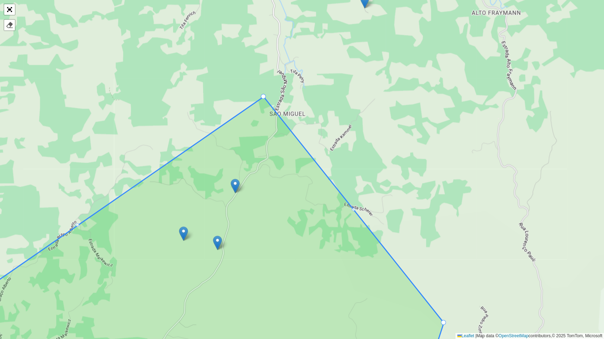
drag, startPoint x: 195, startPoint y: 97, endPoint x: 263, endPoint y: 93, distance: 68.7
click at [76, 226] on div at bounding box center [77, 225] width 4 height 4
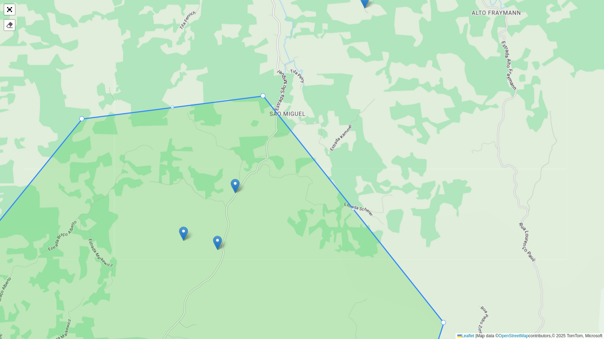
drag, startPoint x: 76, startPoint y: 226, endPoint x: 79, endPoint y: 122, distance: 104.0
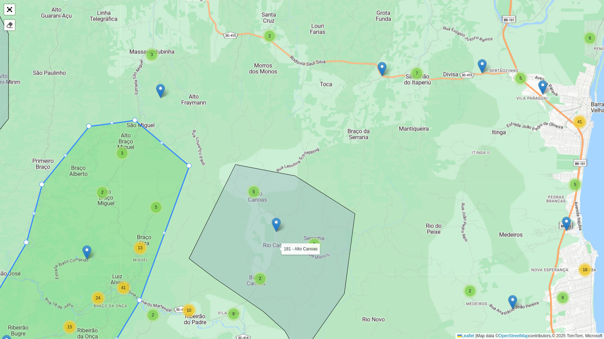
drag, startPoint x: 180, startPoint y: 175, endPoint x: 190, endPoint y: 164, distance: 14.3
click at [161, 141] on div at bounding box center [162, 143] width 4 height 4
drag, startPoint x: 159, startPoint y: 143, endPoint x: 151, endPoint y: 163, distance: 21.6
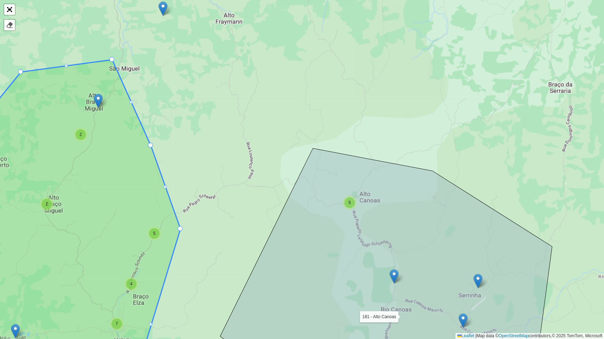
drag, startPoint x: 221, startPoint y: 148, endPoint x: 181, endPoint y: 226, distance: 87.6
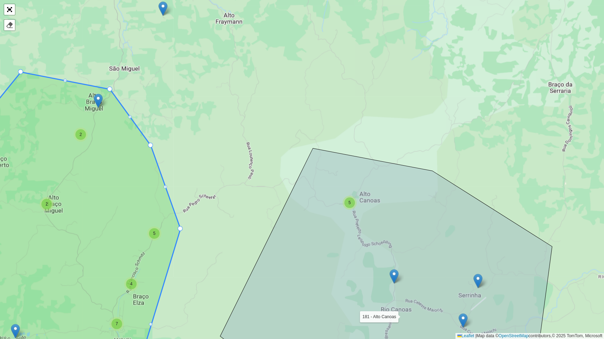
drag, startPoint x: 112, startPoint y: 59, endPoint x: 108, endPoint y: 91, distance: 31.8
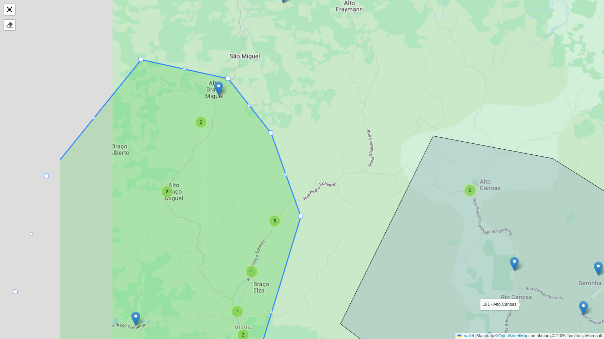
drag, startPoint x: 120, startPoint y: 147, endPoint x: 243, endPoint y: 131, distance: 124.8
click at [243, 132] on icon at bounding box center [180, 211] width 242 height 302
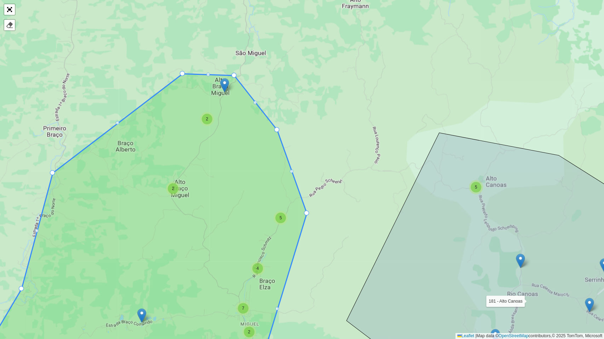
drag, startPoint x: 146, startPoint y: 58, endPoint x: 178, endPoint y: 78, distance: 38.0
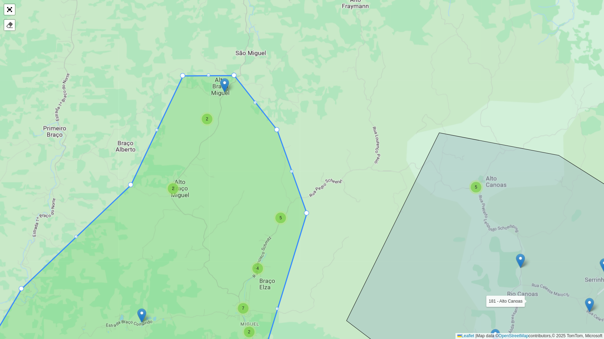
drag, startPoint x: 53, startPoint y: 175, endPoint x: 131, endPoint y: 187, distance: 79.1
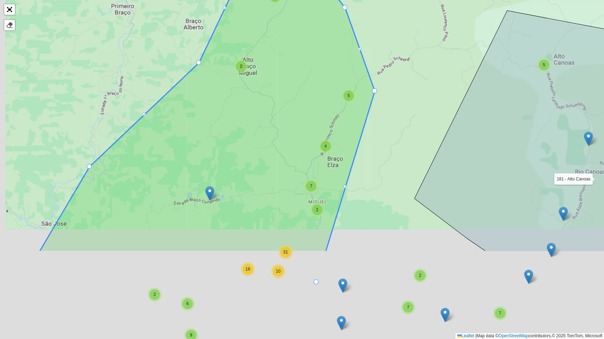
drag, startPoint x: 173, startPoint y: 218, endPoint x: 258, endPoint y: 69, distance: 172.1
click at [258, 69] on icon at bounding box center [206, 102] width 335 height 299
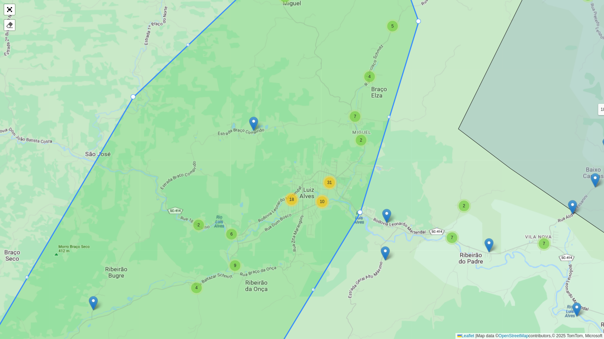
click at [131, 98] on div "2 2 2 3 3 2 4 9 6 2 7 5 7 3 5 2 5 7 2 6 7 2 4 9 2 7 4 6 18 10 31 2 4 2 18 9 6 2…" at bounding box center [302, 169] width 604 height 339
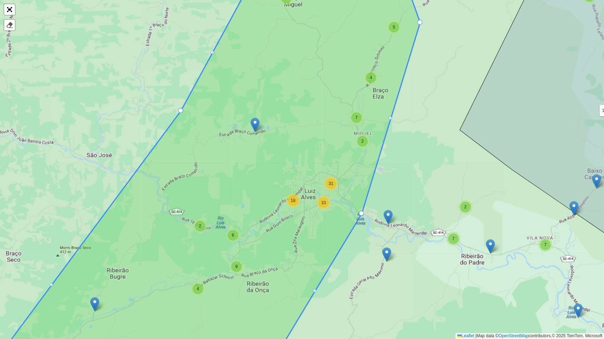
drag, startPoint x: 135, startPoint y: 98, endPoint x: 181, endPoint y: 110, distance: 48.0
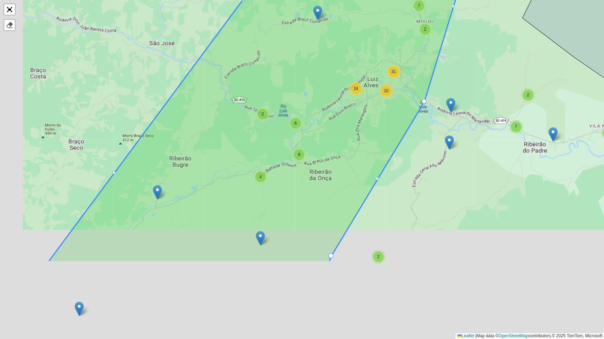
drag, startPoint x: 165, startPoint y: 185, endPoint x: 227, endPoint y: 72, distance: 129.3
click at [227, 72] on icon at bounding box center [265, 57] width 434 height 409
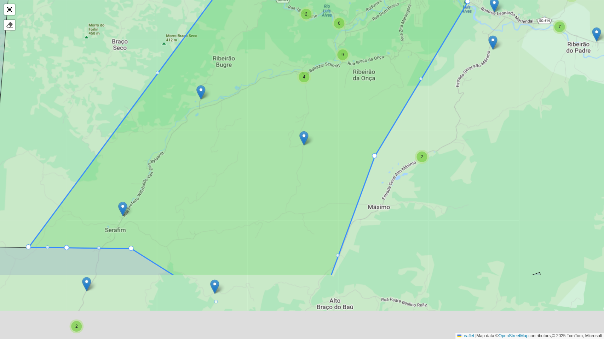
drag, startPoint x: 217, startPoint y: 205, endPoint x: 260, endPoint y: 97, distance: 116.6
click at [264, 95] on icon at bounding box center [269, 71] width 480 height 409
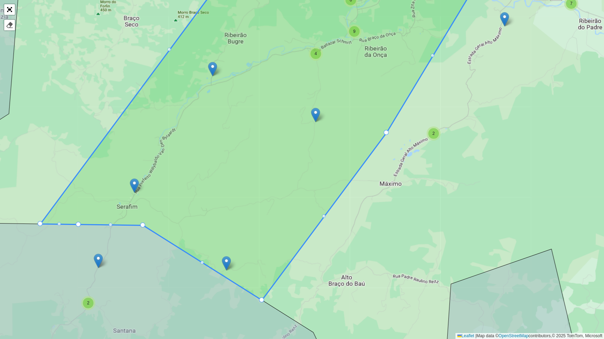
drag, startPoint x: 312, startPoint y: 334, endPoint x: 262, endPoint y: 301, distance: 60.0
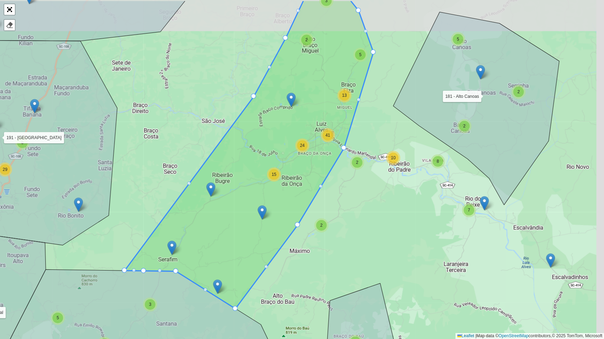
drag, startPoint x: 272, startPoint y: 221, endPoint x: 235, endPoint y: 274, distance: 65.3
click at [235, 274] on icon at bounding box center [248, 154] width 249 height 309
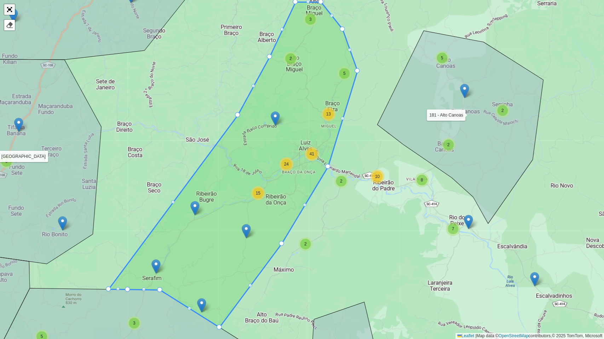
click at [9, 11] on link "Abrir mapa em tela cheia" at bounding box center [9, 9] width 11 height 11
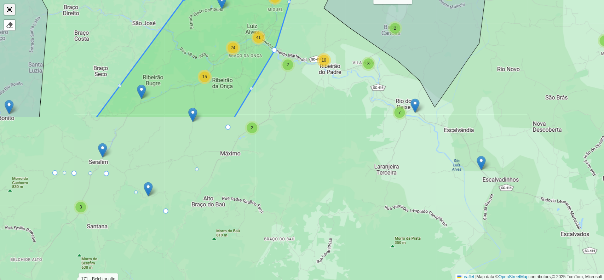
scroll to position [206, 0]
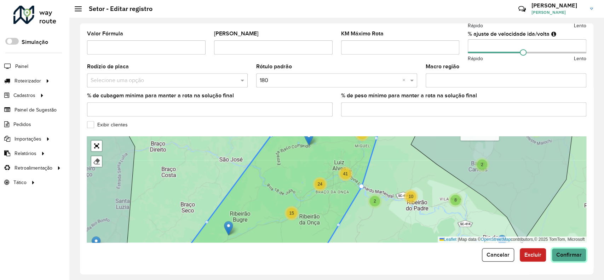
click at [570, 254] on span "Confirmar" at bounding box center [568, 254] width 25 height 6
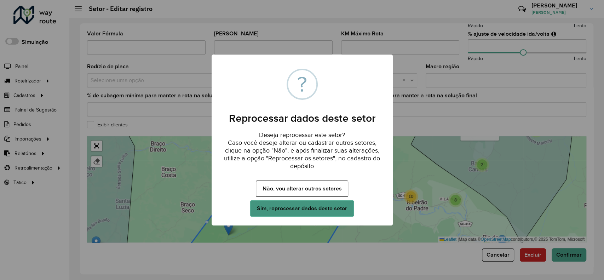
click at [298, 211] on button "Sim, reprocessar dados deste setor" at bounding box center [301, 208] width 103 height 16
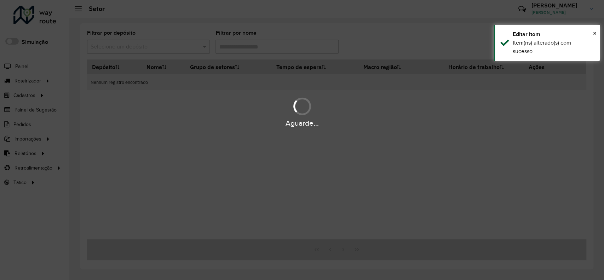
type input "***"
